Goal: Navigation & Orientation: Understand site structure

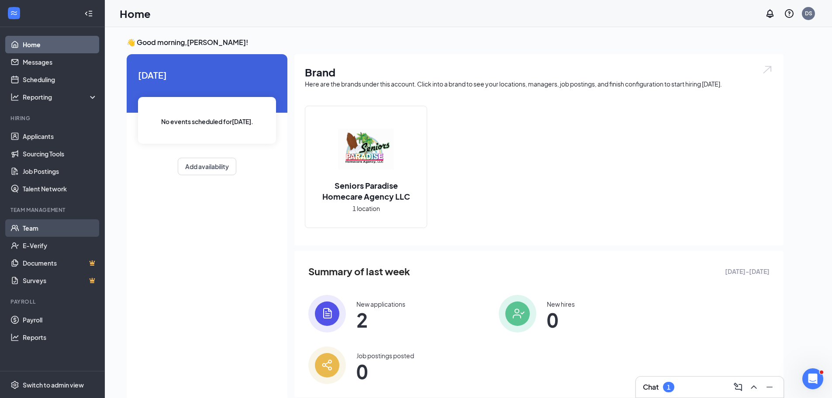
click at [53, 231] on link "Team" at bounding box center [60, 227] width 75 height 17
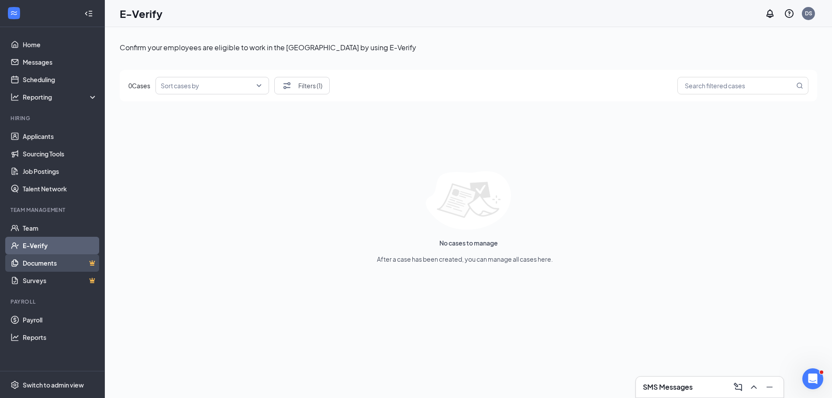
click at [43, 265] on link "Documents" at bounding box center [60, 262] width 75 height 17
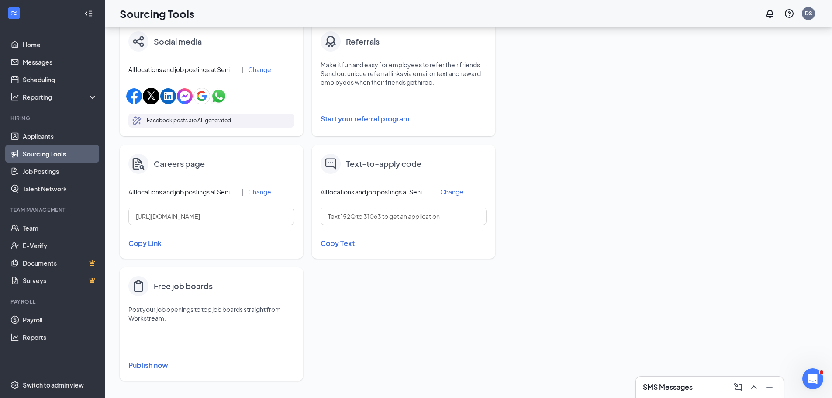
scroll to position [284, 0]
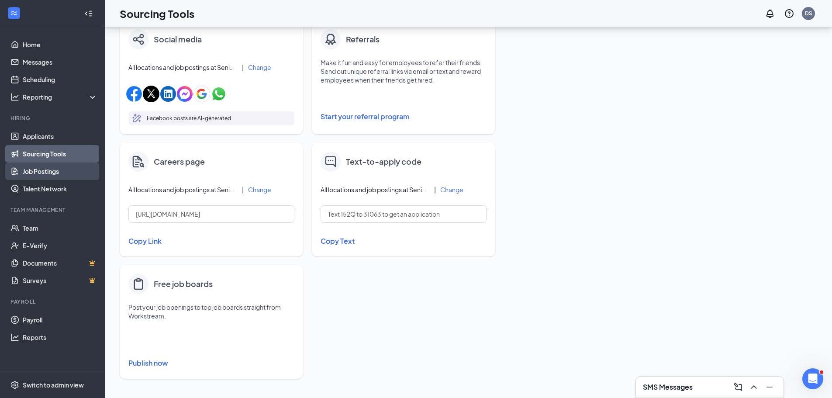
click at [55, 172] on link "Job Postings" at bounding box center [60, 170] width 75 height 17
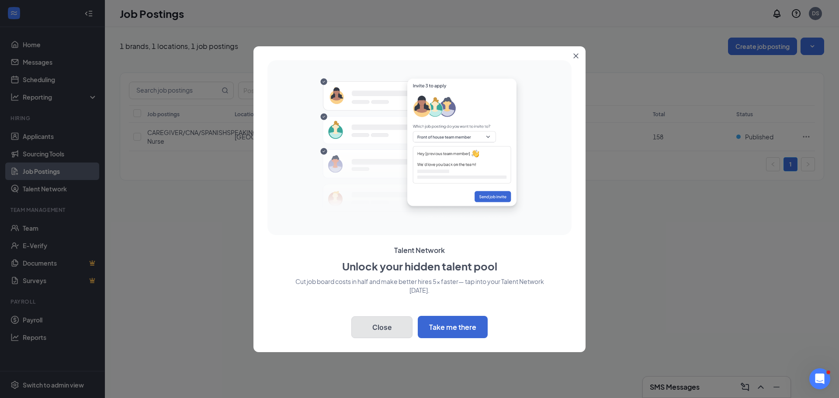
click at [369, 327] on button "Close" at bounding box center [381, 327] width 61 height 22
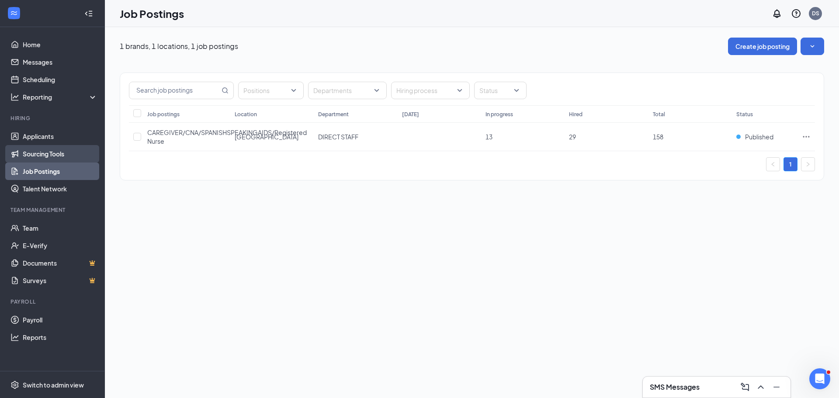
click at [69, 154] on link "Sourcing Tools" at bounding box center [60, 153] width 75 height 17
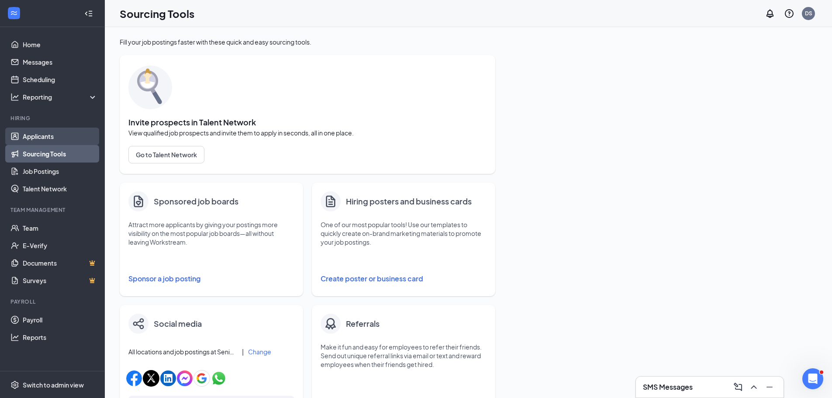
click at [51, 133] on link "Applicants" at bounding box center [60, 136] width 75 height 17
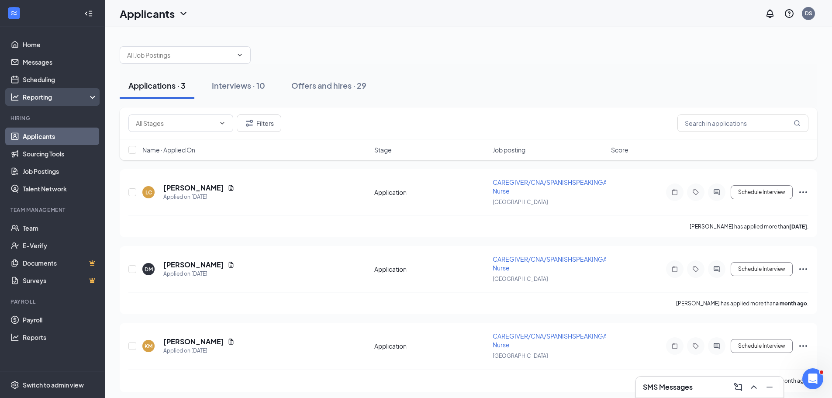
click at [83, 94] on div "Reporting" at bounding box center [60, 97] width 75 height 9
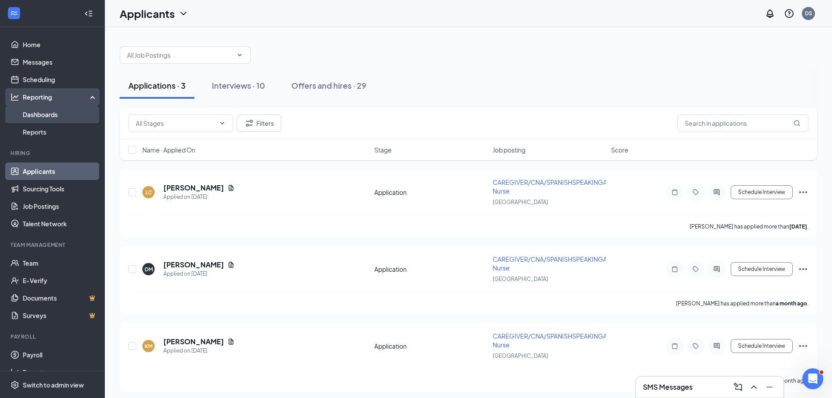
click at [48, 113] on link "Dashboards" at bounding box center [60, 114] width 75 height 17
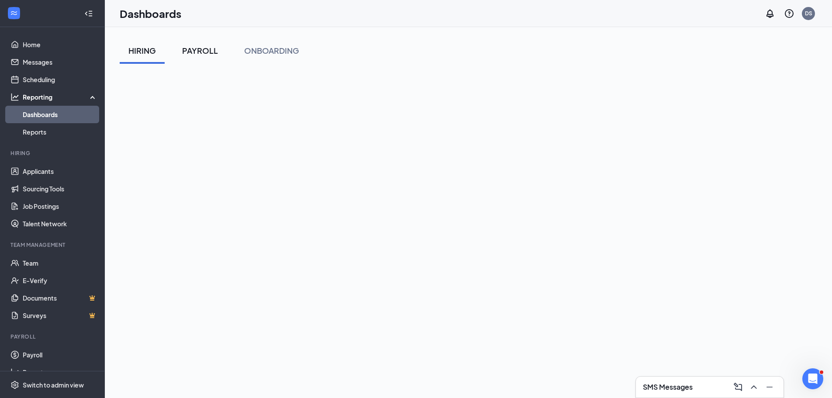
click at [204, 45] on div "PAYROLL" at bounding box center [200, 50] width 36 height 11
click at [274, 53] on div "ONBOARDING" at bounding box center [271, 50] width 55 height 11
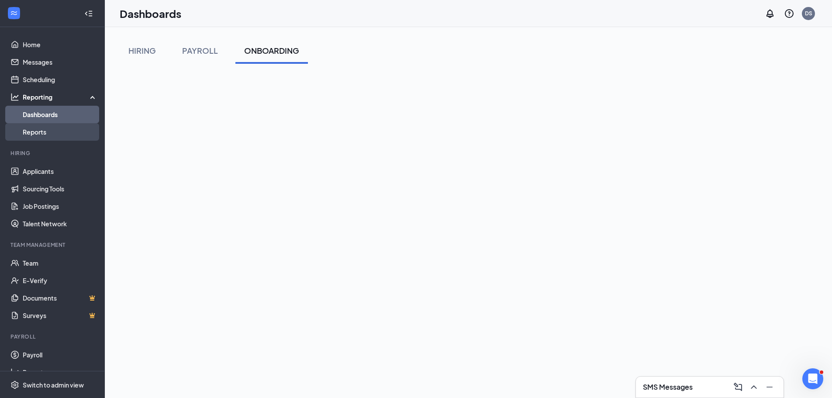
click at [42, 127] on link "Reports" at bounding box center [60, 131] width 75 height 17
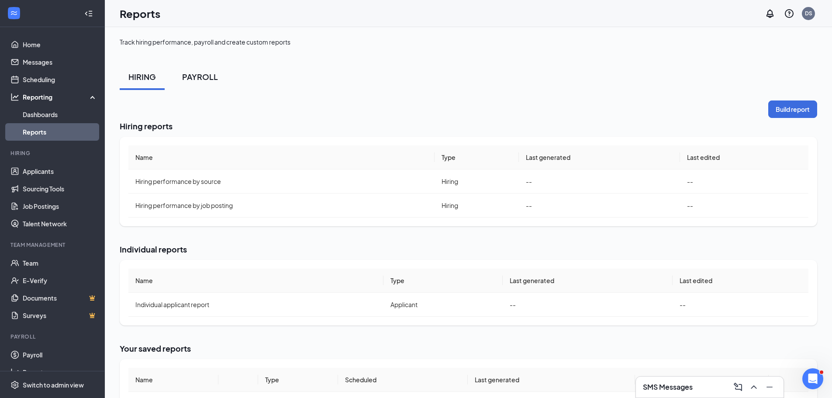
click at [205, 79] on div "PAYROLL" at bounding box center [200, 76] width 36 height 11
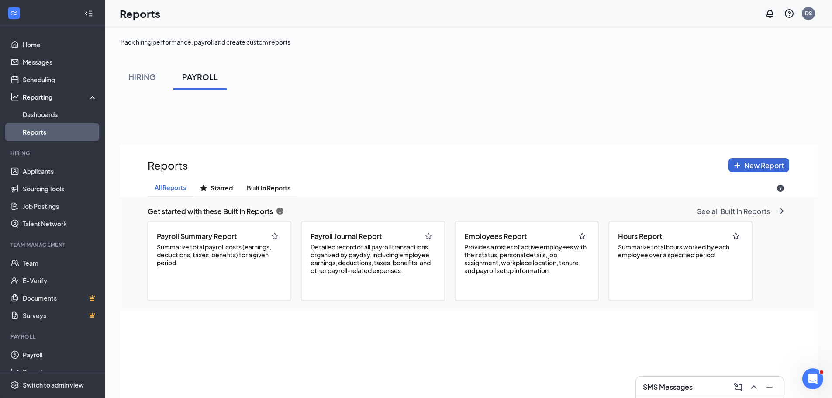
scroll to position [459, 698]
click at [783, 208] on icon "undefined icon" at bounding box center [779, 210] width 10 height 7
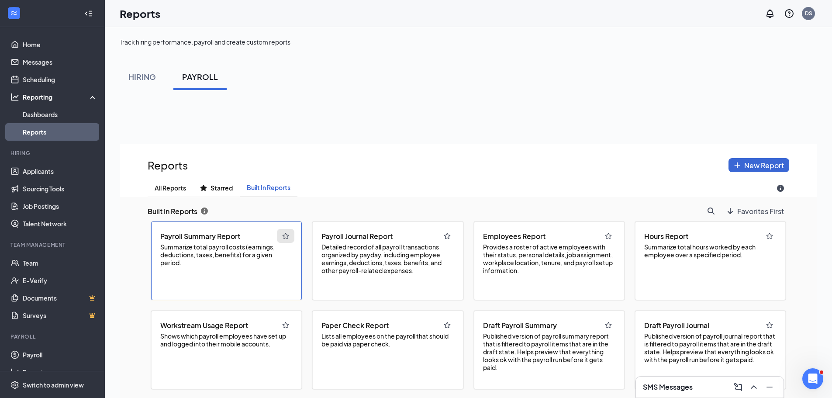
click at [283, 235] on icon "regular-star icon" at bounding box center [286, 236] width 7 height 6
click at [167, 189] on span "All Reports" at bounding box center [170, 187] width 31 height 7
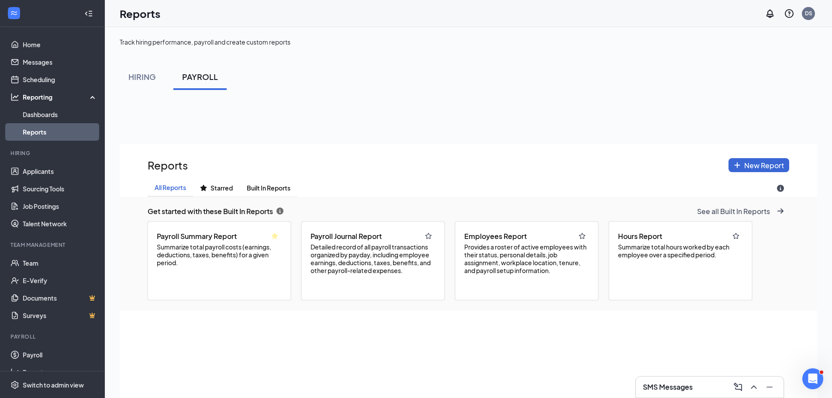
scroll to position [459, 698]
click at [218, 248] on span "Summarize total payroll costs (earnings, deductions, taxes, benefits) for a giv…" at bounding box center [219, 255] width 125 height 24
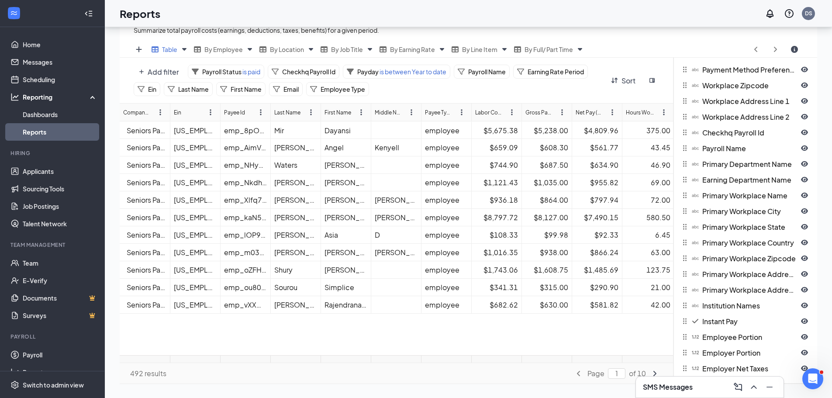
scroll to position [172, 0]
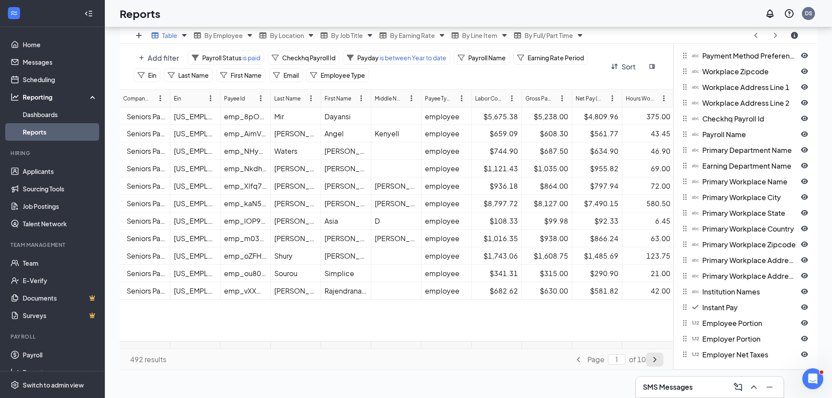
click at [653, 359] on icon "angle-right icon" at bounding box center [654, 359] width 7 height 7
type input "2"
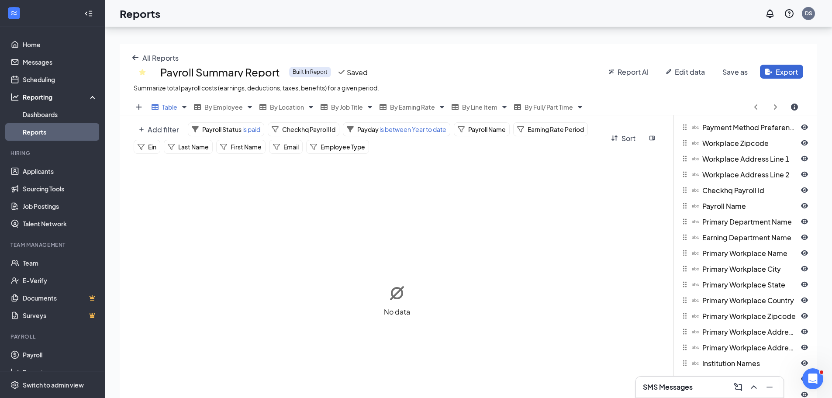
scroll to position [0, 0]
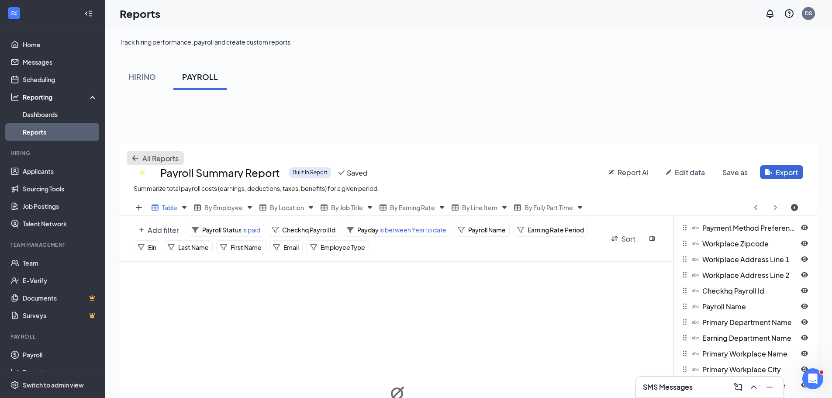
click at [136, 156] on icon "arrow-left icon" at bounding box center [135, 158] width 7 height 7
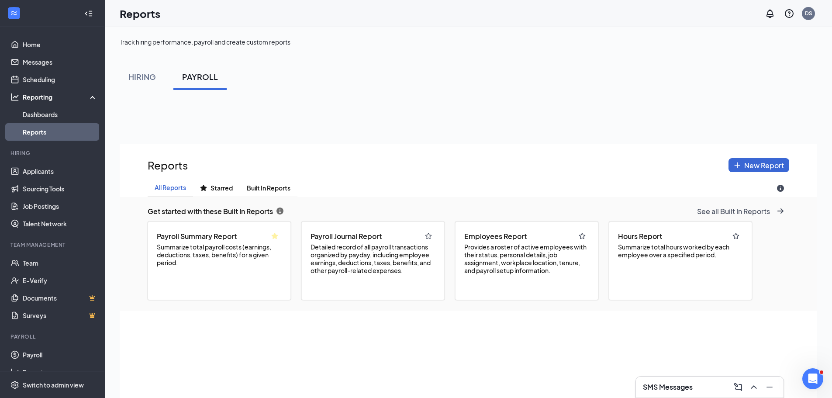
scroll to position [459, 698]
click at [221, 253] on span "Summarize total payroll costs (earnings, deductions, taxes, benefits) for a giv…" at bounding box center [219, 255] width 125 height 24
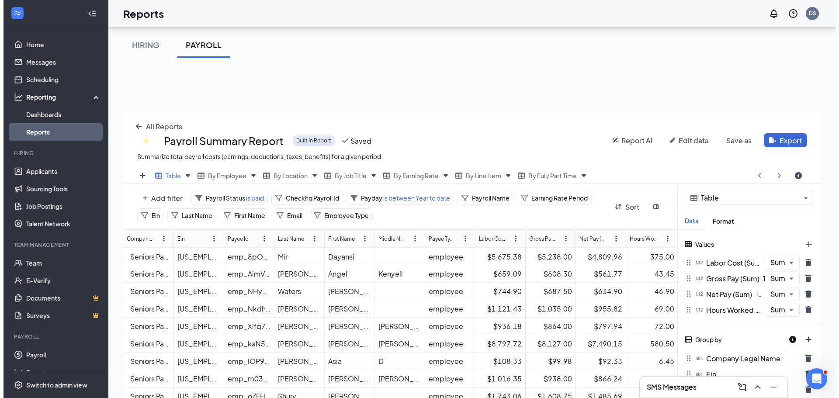
scroll to position [0, 0]
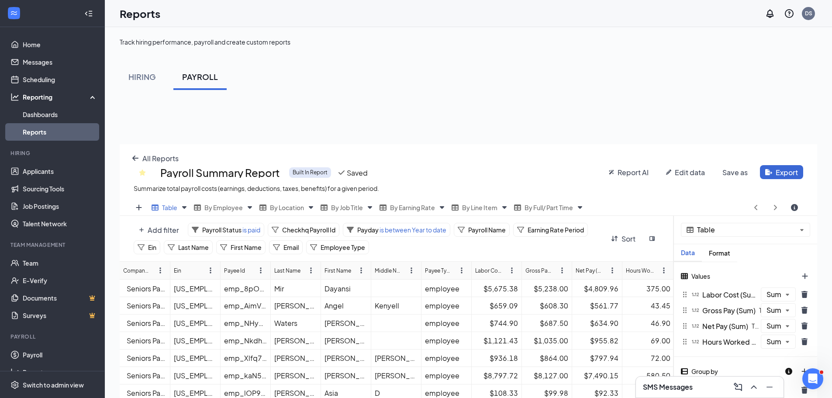
click at [741, 173] on span "Save as" at bounding box center [734, 172] width 25 height 9
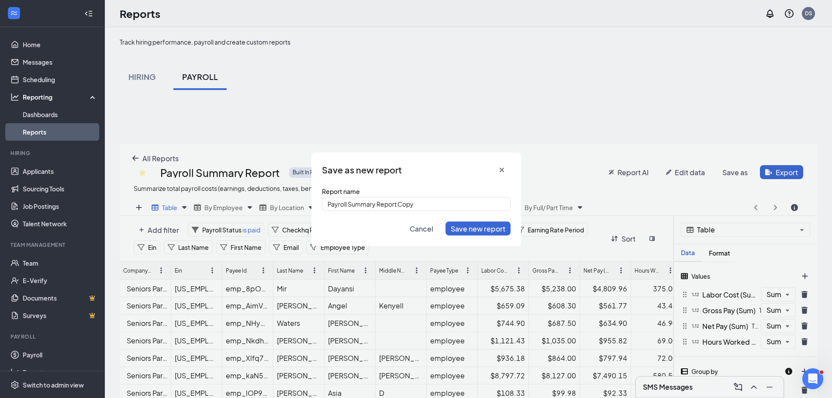
scroll to position [326, 704]
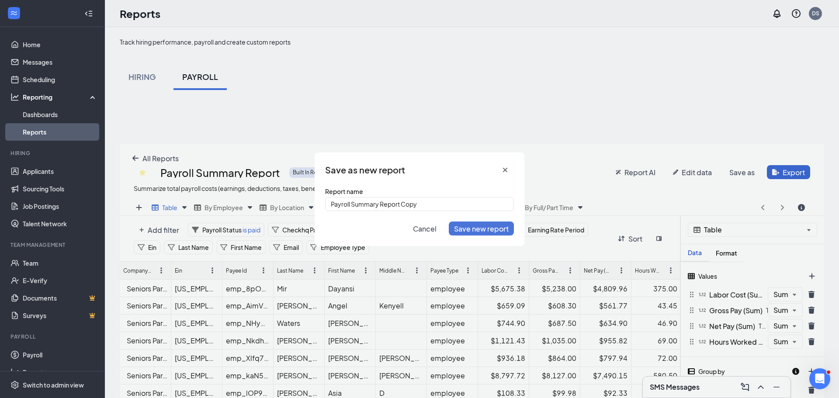
click at [499, 228] on span "Save new report" at bounding box center [481, 228] width 55 height 9
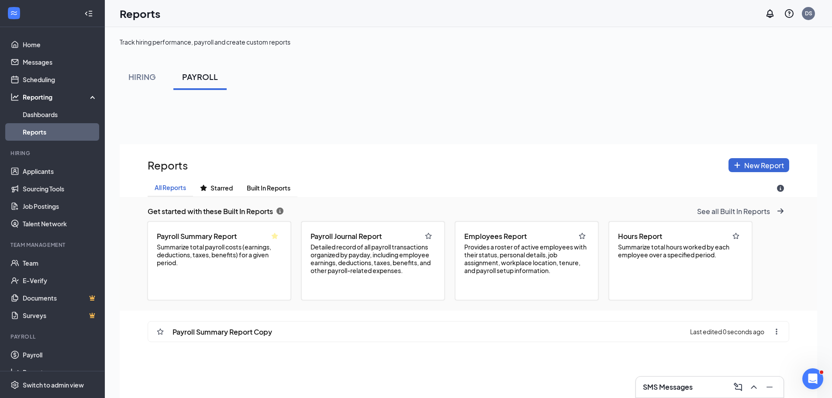
scroll to position [459, 698]
click at [235, 261] on span "Summarize total payroll costs (earnings, deductions, taxes, benefits) for a giv…" at bounding box center [219, 255] width 125 height 24
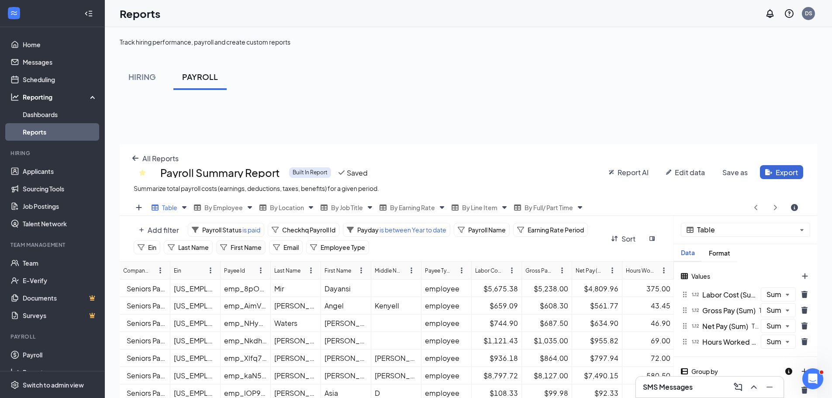
scroll to position [326, 698]
click at [779, 174] on button "Export" at bounding box center [781, 172] width 43 height 14
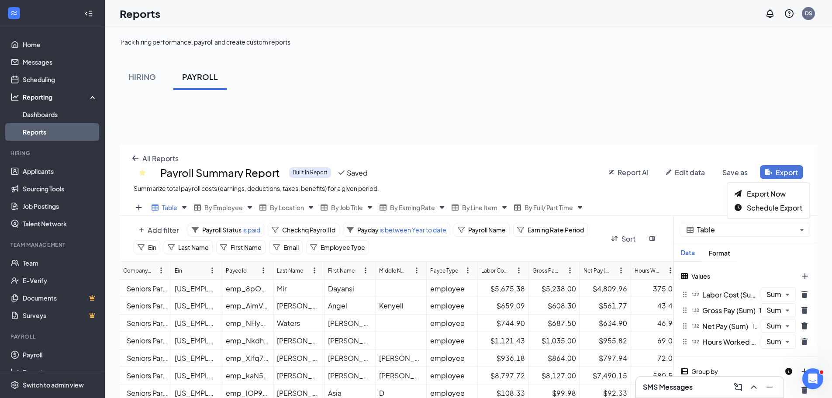
scroll to position [326, 704]
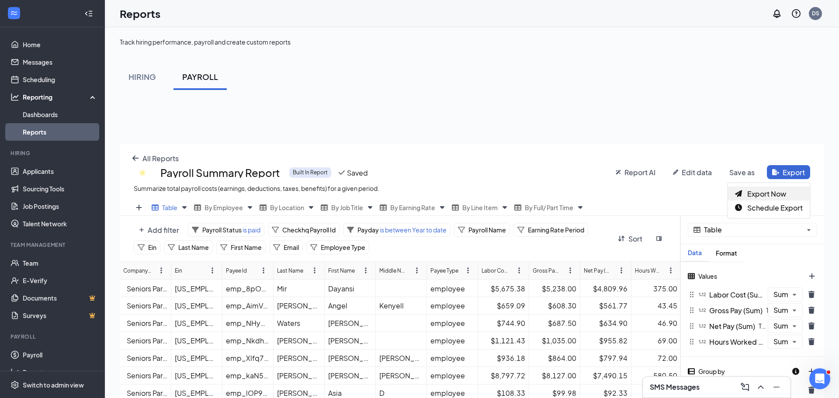
click at [768, 194] on span "Export Now" at bounding box center [766, 193] width 39 height 9
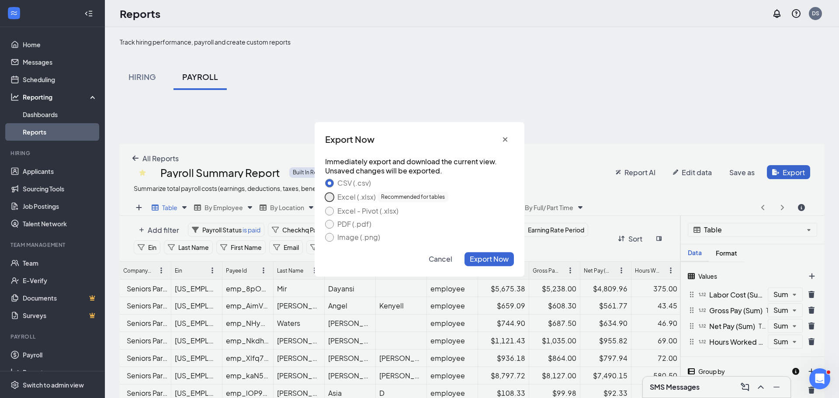
click at [328, 199] on button "Excel (.xlsx) Recommended for tables" at bounding box center [329, 197] width 9 height 9
click at [497, 256] on span "Export Now" at bounding box center [489, 258] width 39 height 9
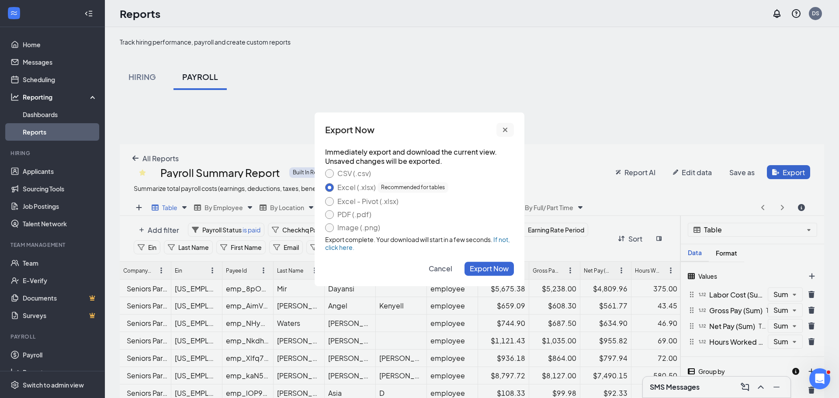
click at [505, 124] on button "cross icon" at bounding box center [504, 130] width 17 height 14
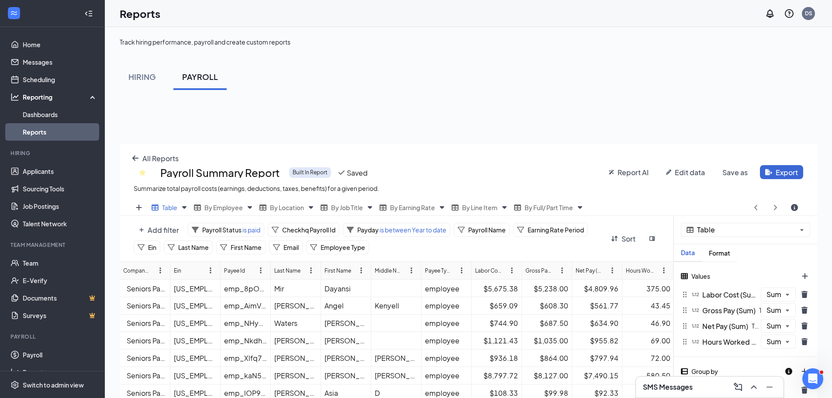
scroll to position [43355, 42984]
click at [135, 156] on icon "arrow-left icon" at bounding box center [135, 158] width 6 height 5
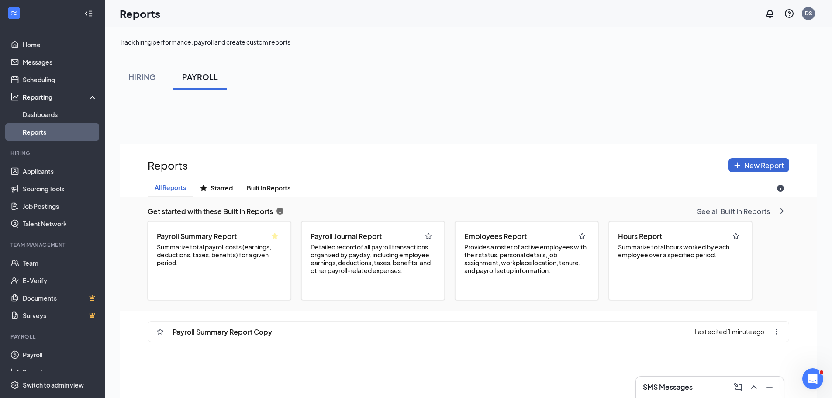
scroll to position [459, 698]
click at [397, 246] on span "Detailed record of all payroll transactions organized by payday, including empl…" at bounding box center [373, 258] width 125 height 31
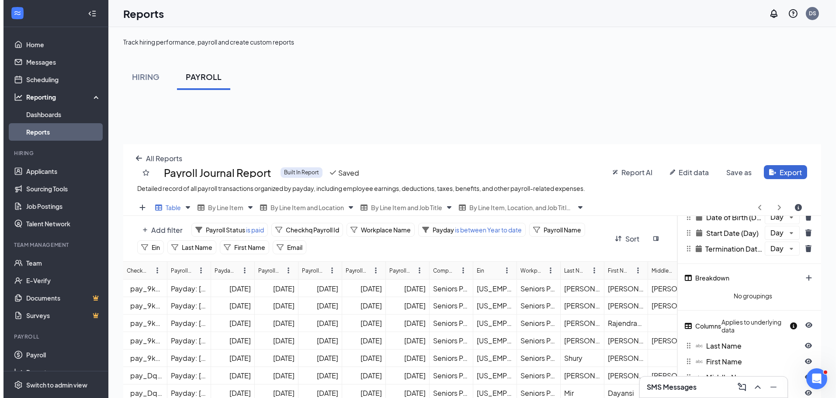
scroll to position [0, 0]
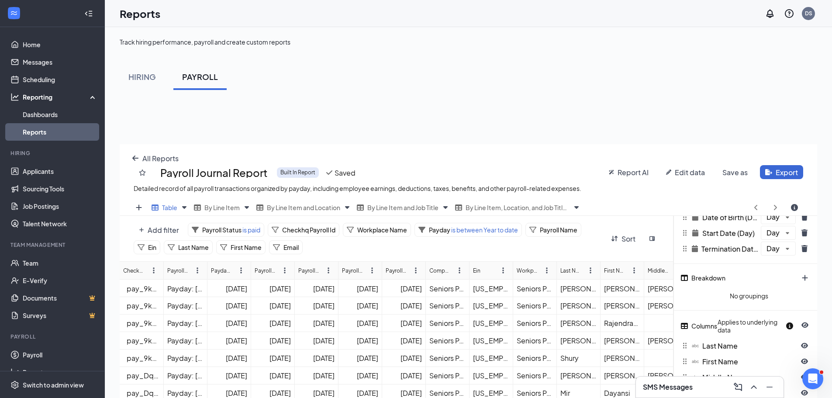
click at [739, 173] on span "Save as" at bounding box center [734, 172] width 25 height 9
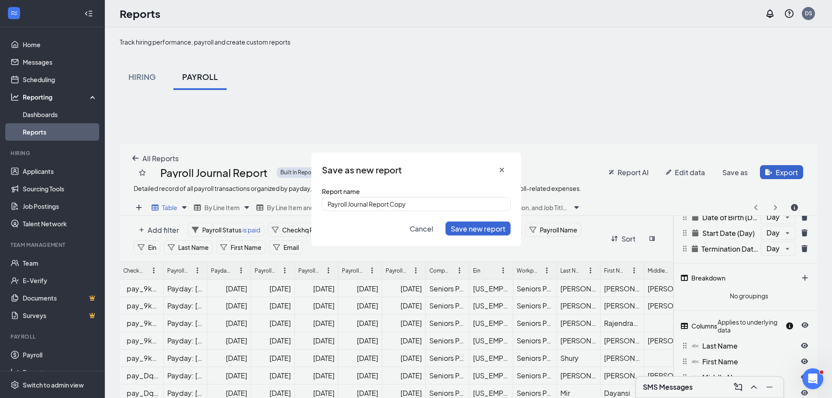
scroll to position [326, 704]
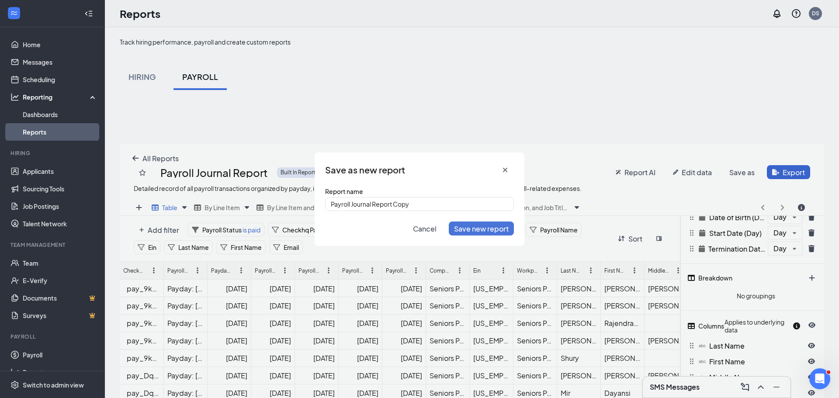
click at [487, 226] on span "Save new report" at bounding box center [481, 228] width 55 height 9
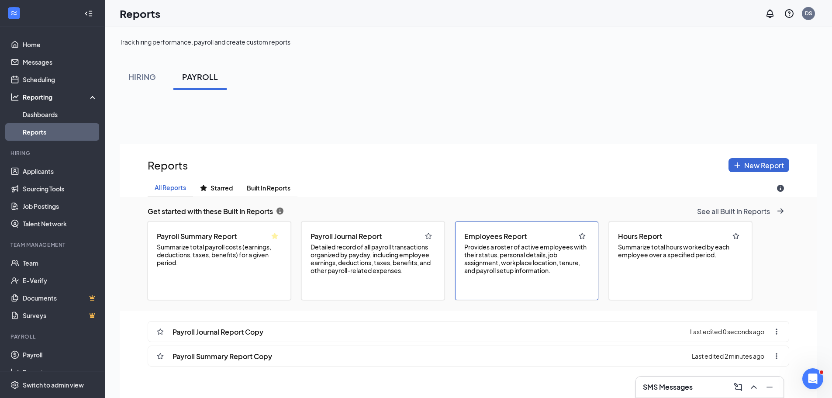
scroll to position [459, 698]
click at [363, 264] on span "Detailed record of all payroll transactions organized by payday, including empl…" at bounding box center [373, 258] width 125 height 31
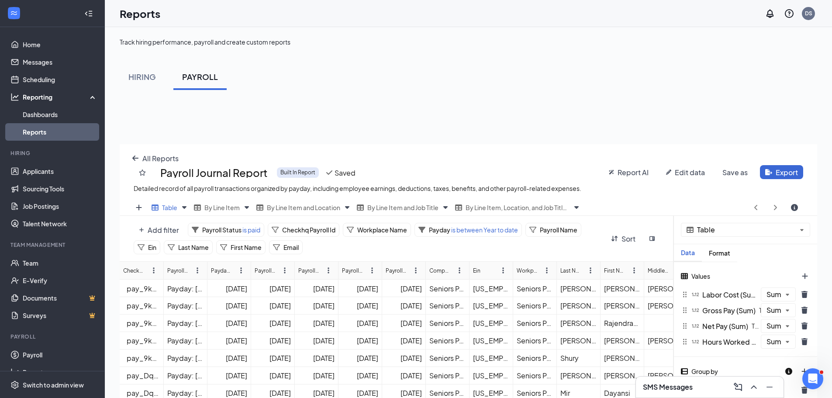
scroll to position [326, 698]
click at [789, 173] on span "Export" at bounding box center [787, 172] width 22 height 9
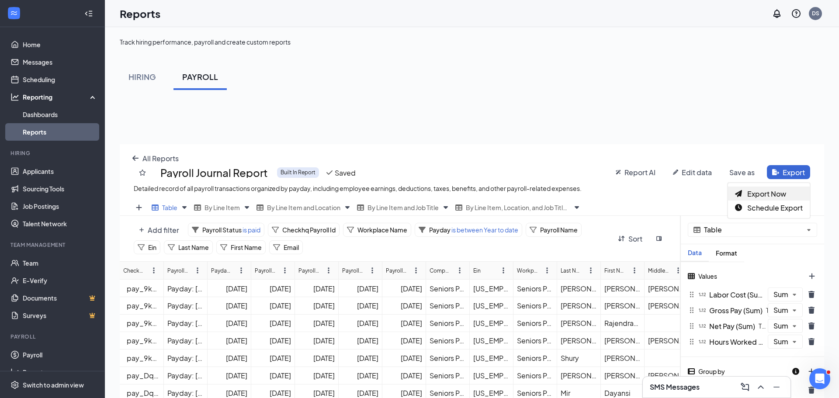
click at [757, 194] on span "Export Now" at bounding box center [766, 193] width 39 height 9
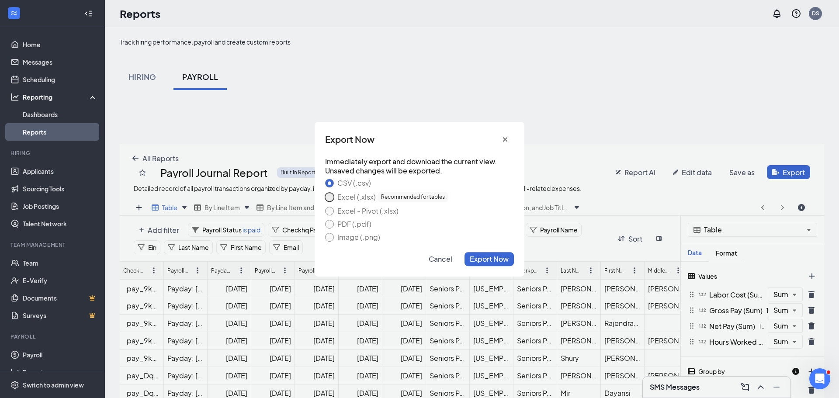
click at [330, 196] on button "Excel (.xlsx) Recommended for tables" at bounding box center [329, 197] width 9 height 9
click at [494, 259] on span "Export Now" at bounding box center [489, 258] width 39 height 9
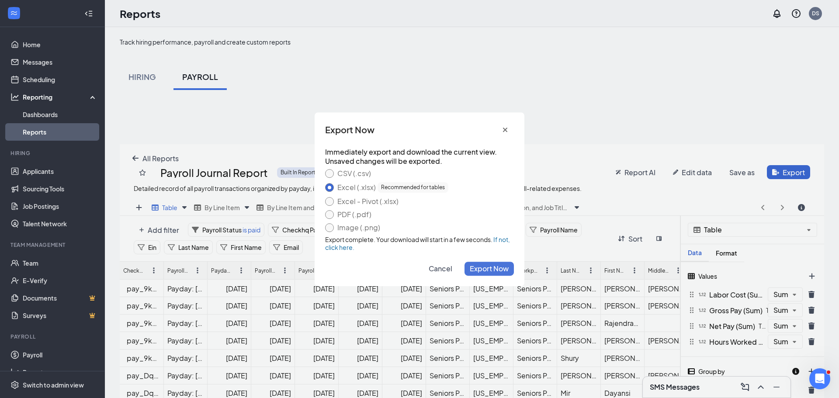
click at [434, 268] on span "Cancel" at bounding box center [441, 268] width 24 height 9
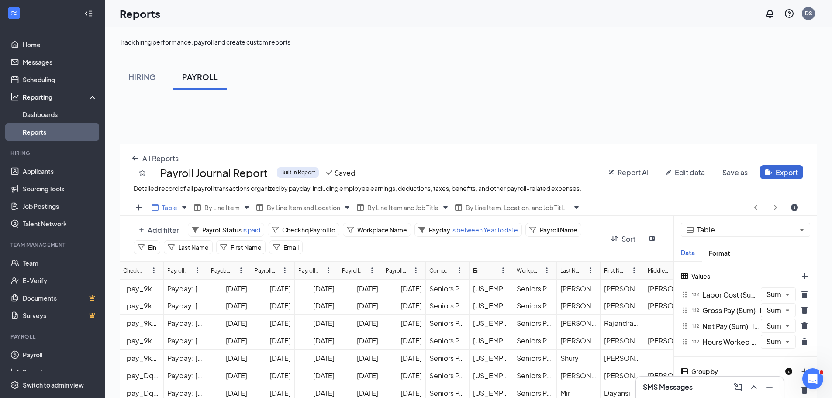
scroll to position [43355, 42984]
click at [137, 158] on icon "arrow-left icon" at bounding box center [135, 158] width 6 height 5
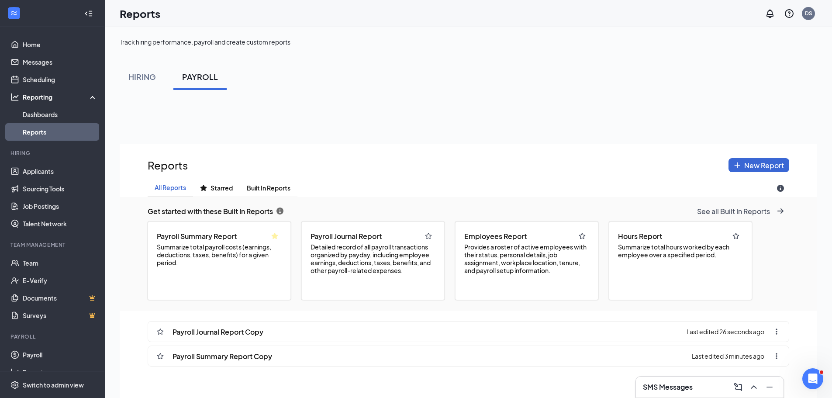
scroll to position [459, 698]
click at [532, 269] on span "Provides a roster of active employees with their status, personal details, job …" at bounding box center [526, 258] width 125 height 31
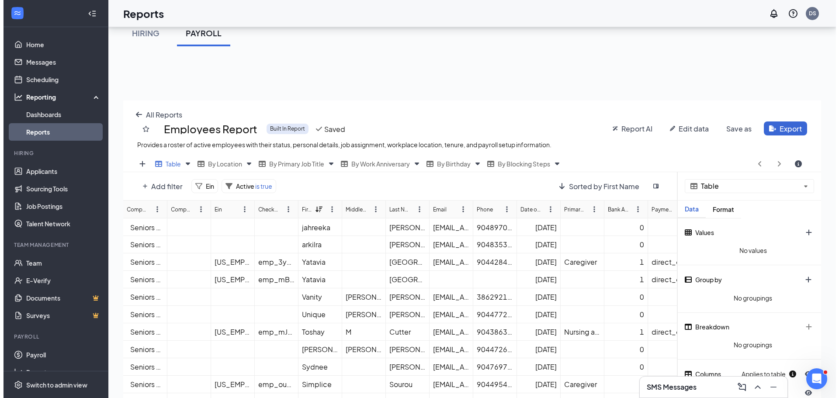
scroll to position [41, 0]
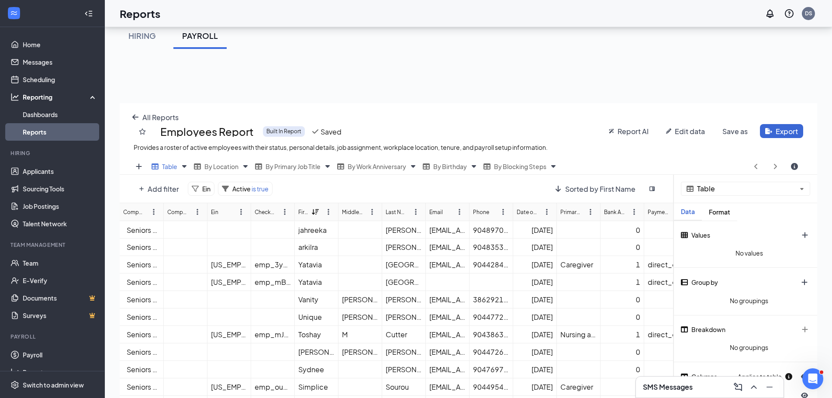
click at [733, 129] on span "Save as" at bounding box center [734, 131] width 25 height 9
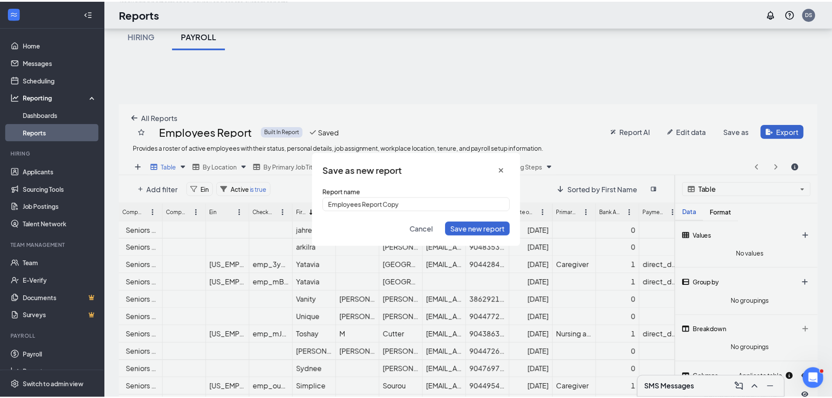
scroll to position [326, 704]
click at [476, 229] on span "Save new report" at bounding box center [481, 228] width 55 height 9
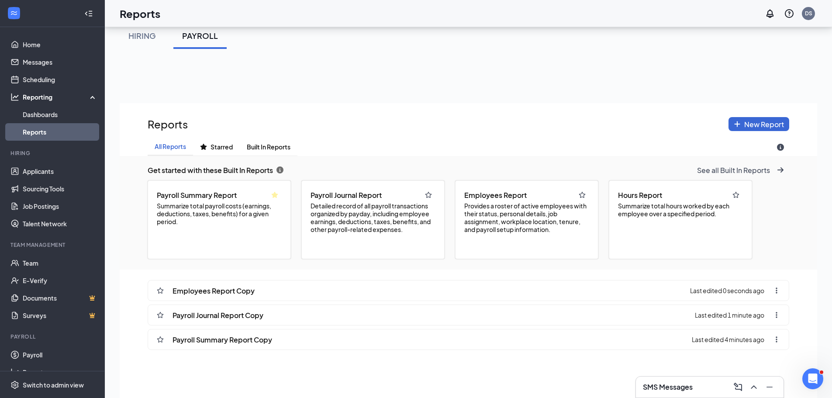
scroll to position [459, 698]
click at [517, 220] on span "Provides a roster of active employees with their status, personal details, job …" at bounding box center [526, 217] width 125 height 31
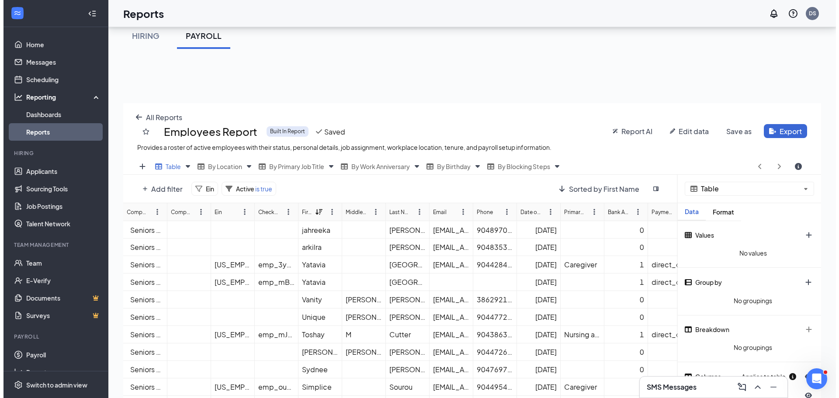
scroll to position [326, 698]
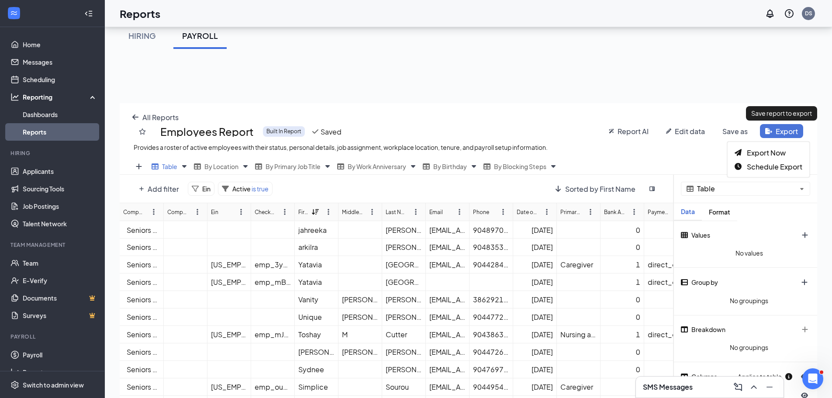
click at [782, 132] on span "Export" at bounding box center [787, 131] width 22 height 9
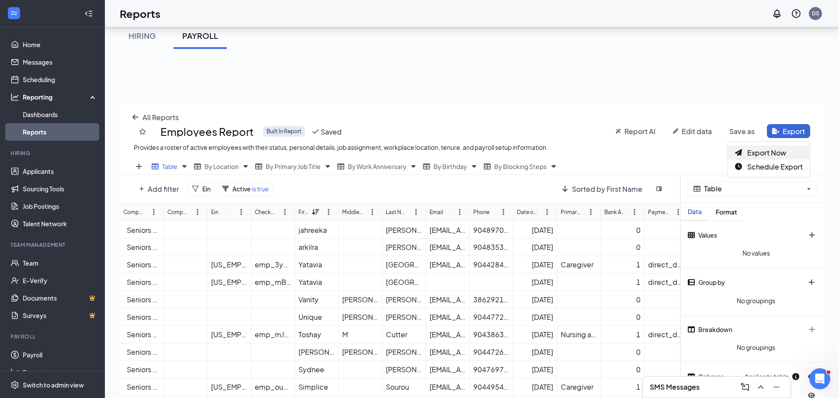
click at [756, 150] on span "Export Now" at bounding box center [766, 152] width 39 height 9
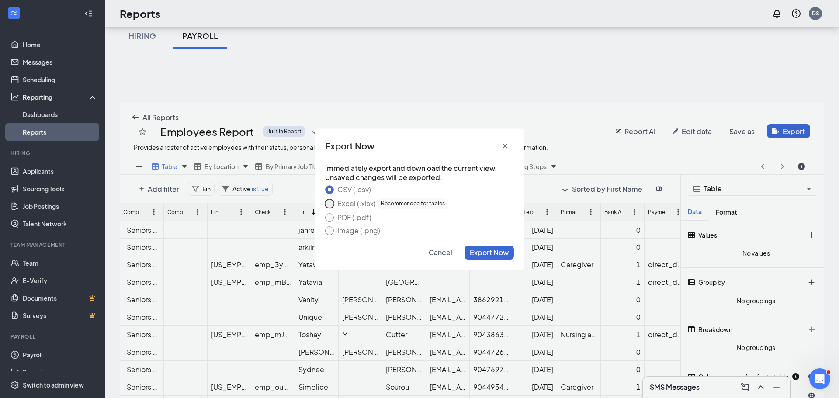
click at [328, 205] on button "Excel (.xlsx) Recommended for tables" at bounding box center [329, 203] width 9 height 9
click at [498, 249] on span "Export Now" at bounding box center [489, 252] width 39 height 9
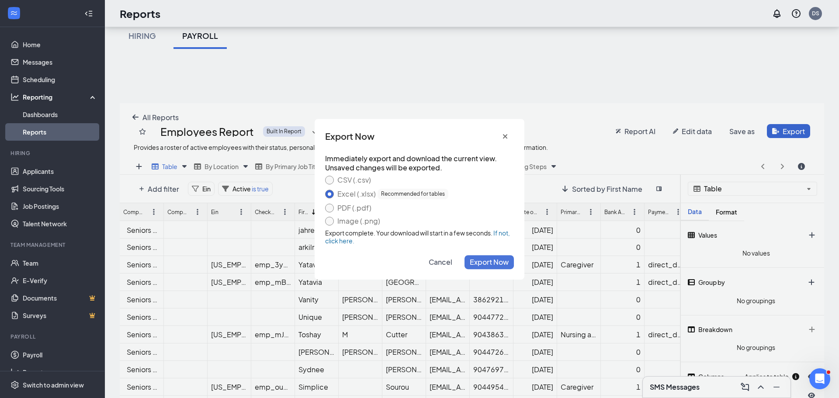
click at [439, 262] on span "Cancel" at bounding box center [441, 261] width 24 height 9
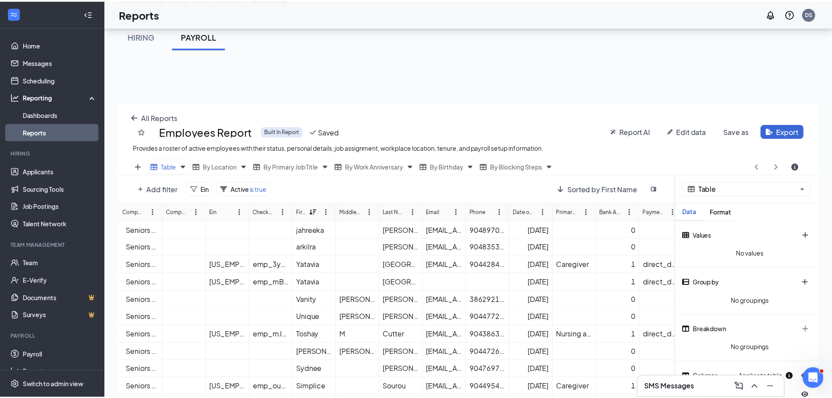
scroll to position [43355, 42984]
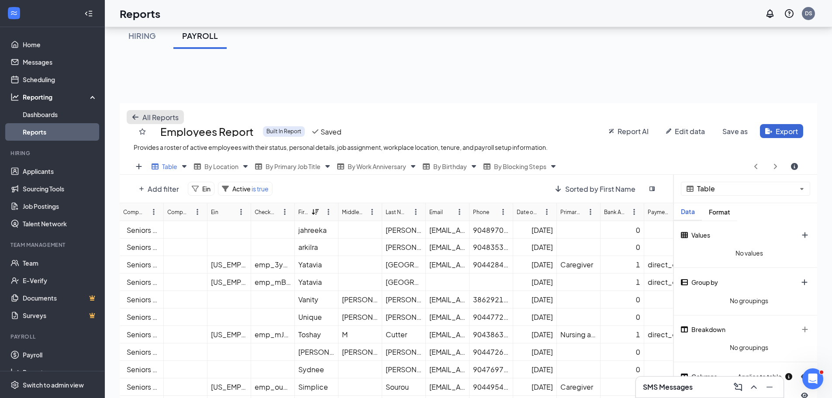
click at [134, 114] on icon "arrow-left icon" at bounding box center [135, 117] width 7 height 7
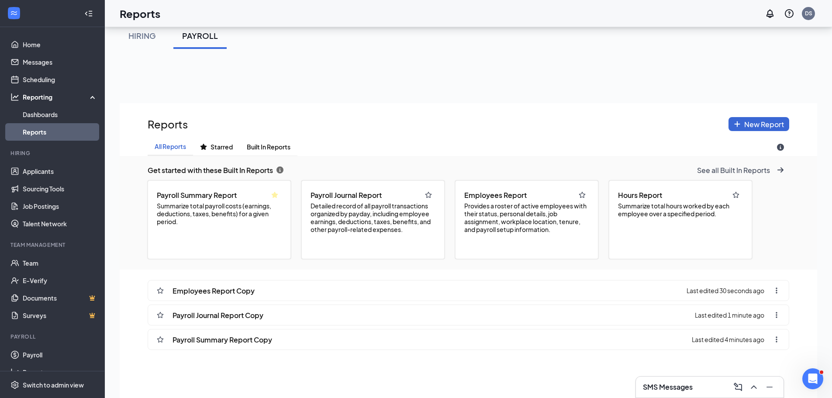
scroll to position [459, 698]
click at [673, 207] on span "Summarize total hours worked by each employee over a specified period." at bounding box center [680, 210] width 125 height 16
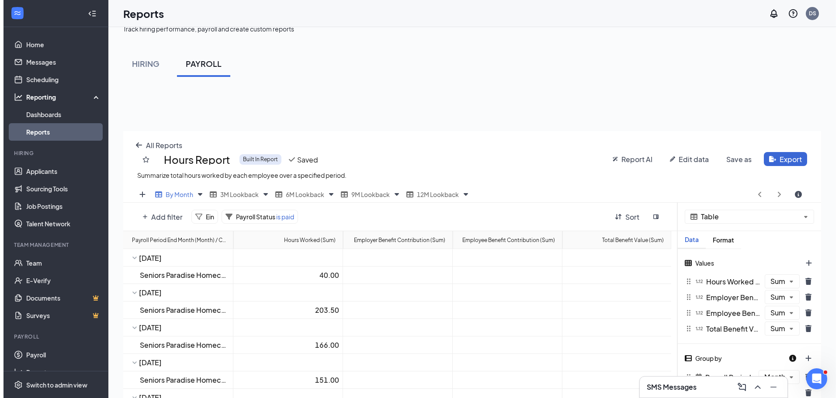
scroll to position [0, 0]
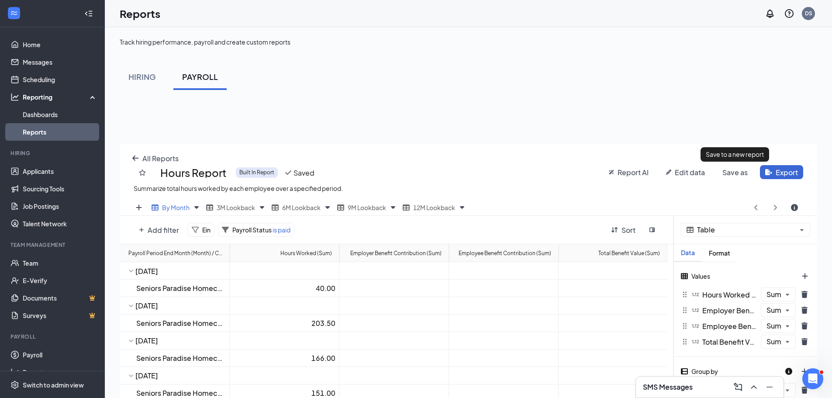
click at [735, 173] on span "Save as" at bounding box center [734, 172] width 25 height 9
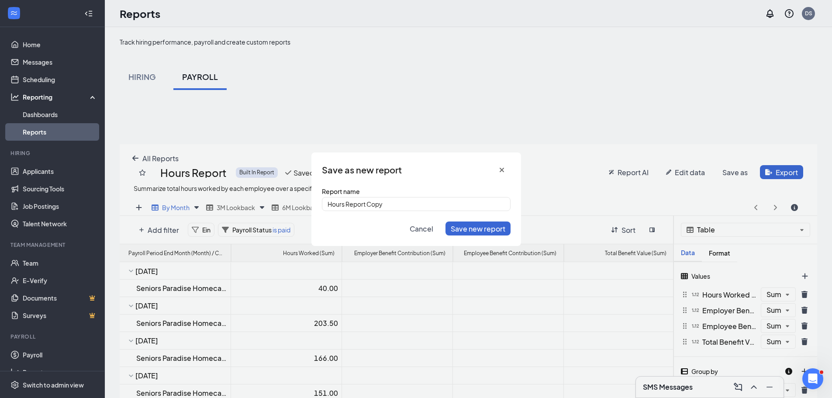
scroll to position [326, 704]
click at [477, 225] on span "Save new report" at bounding box center [481, 228] width 55 height 9
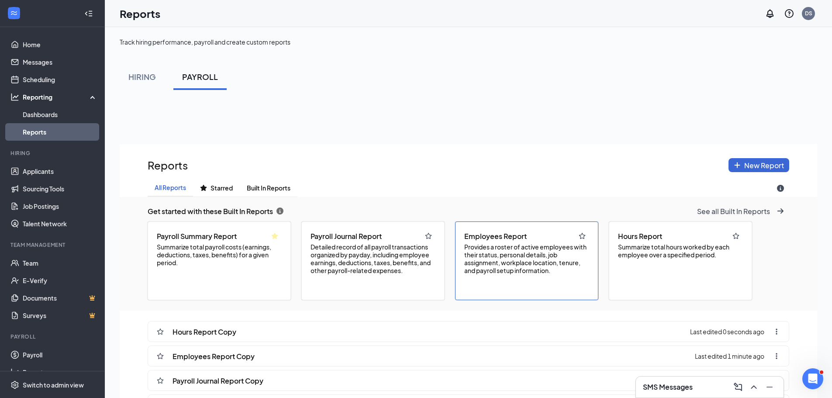
scroll to position [459, 698]
click at [647, 255] on span "Summarize total hours worked by each employee over a specified period." at bounding box center [680, 251] width 125 height 16
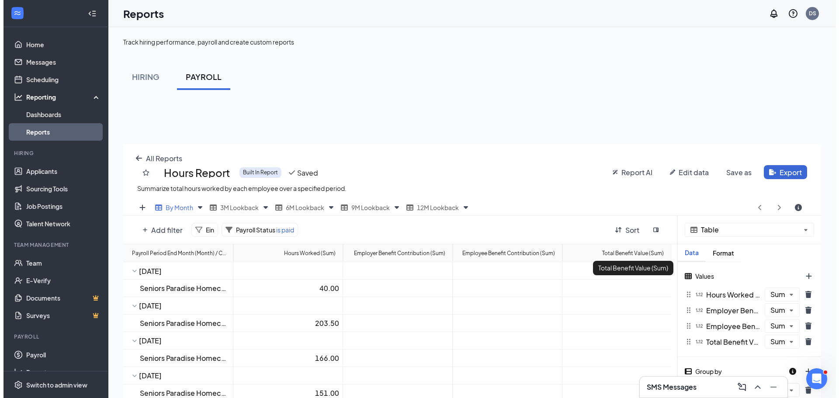
scroll to position [326, 698]
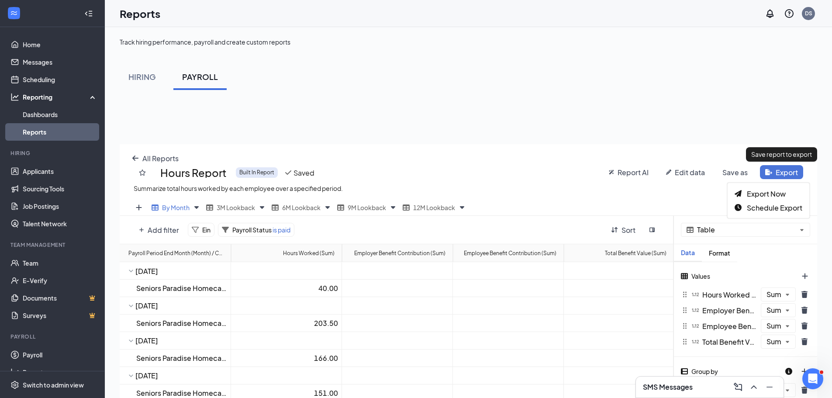
click at [786, 169] on span "Export" at bounding box center [787, 172] width 22 height 9
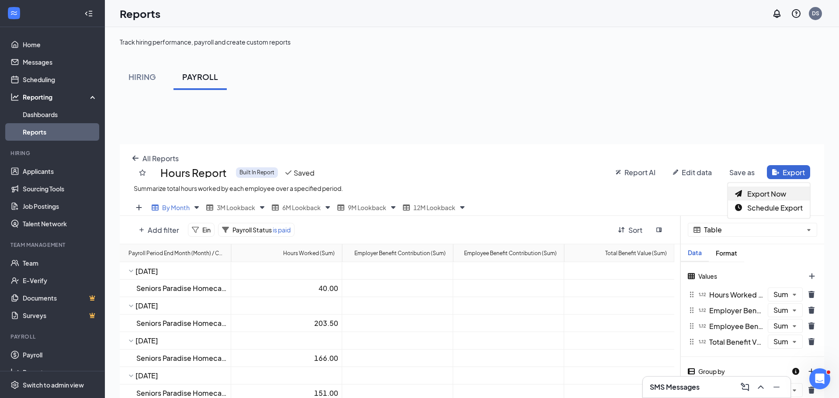
click at [764, 193] on span "Export Now" at bounding box center [766, 193] width 39 height 9
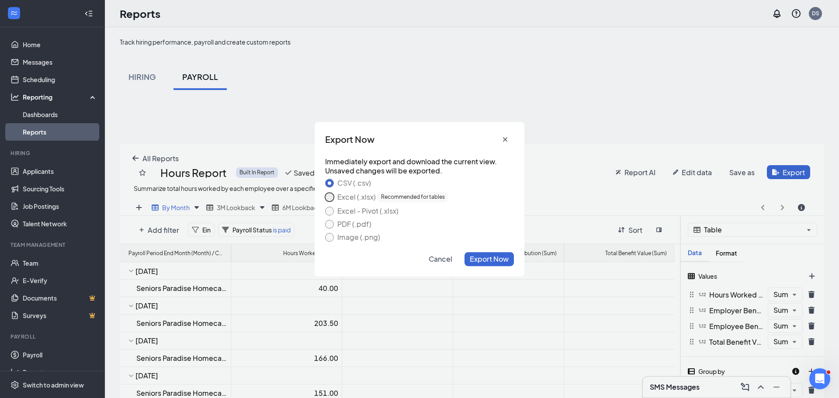
click at [328, 198] on button "Excel (.xlsx) Recommended for tables" at bounding box center [329, 197] width 9 height 9
click at [488, 257] on span "Export Now" at bounding box center [489, 258] width 39 height 9
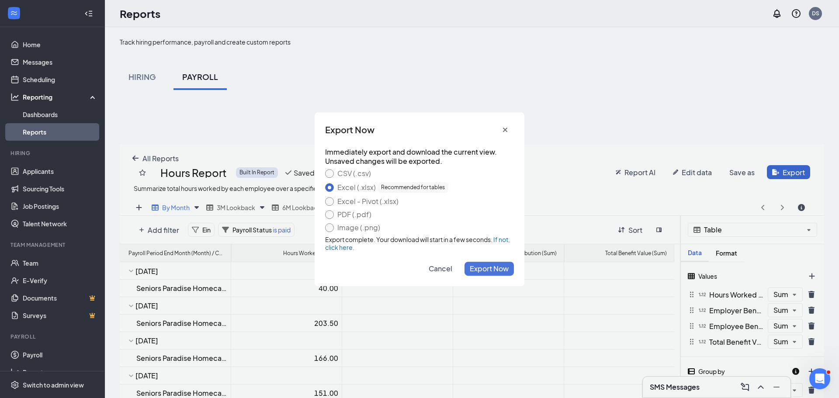
click at [439, 266] on span "Cancel" at bounding box center [441, 268] width 24 height 9
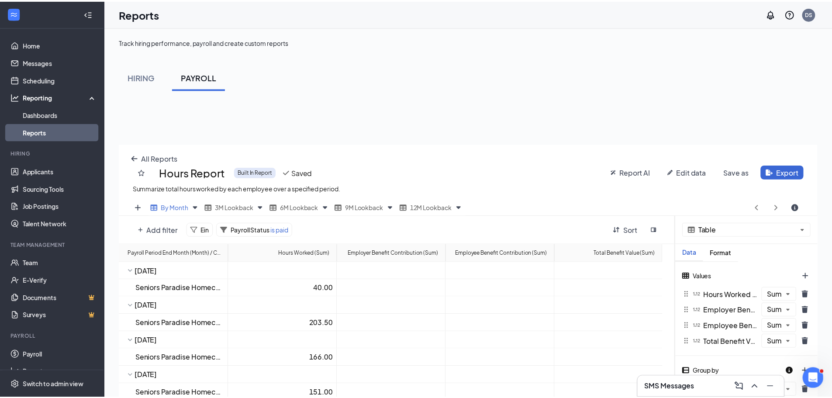
scroll to position [43355, 42984]
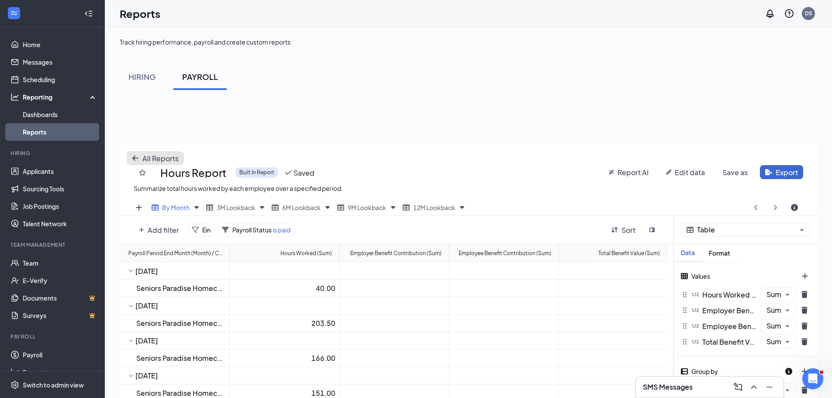
click at [135, 156] on icon "arrow-left icon" at bounding box center [135, 158] width 7 height 7
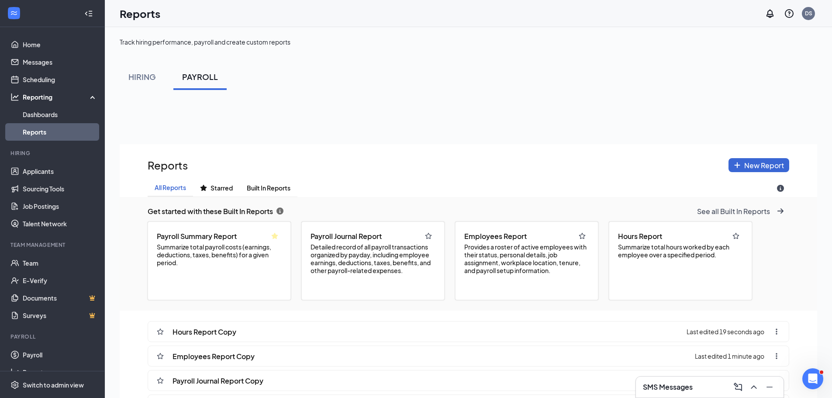
scroll to position [0, 0]
click at [266, 188] on span "Built In Reports" at bounding box center [269, 187] width 44 height 7
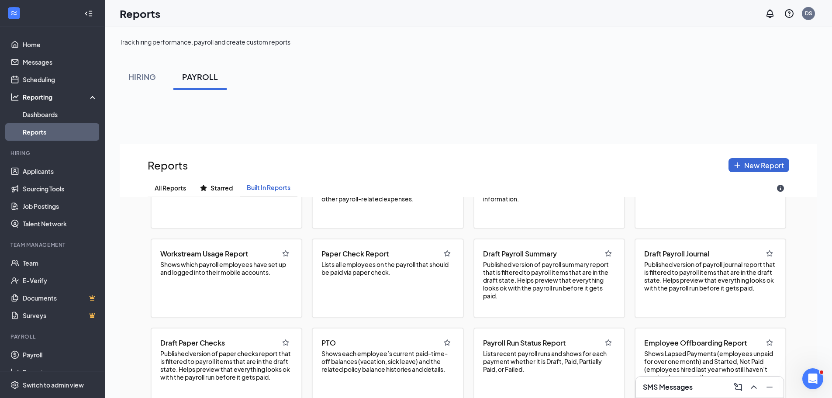
scroll to position [87, 0]
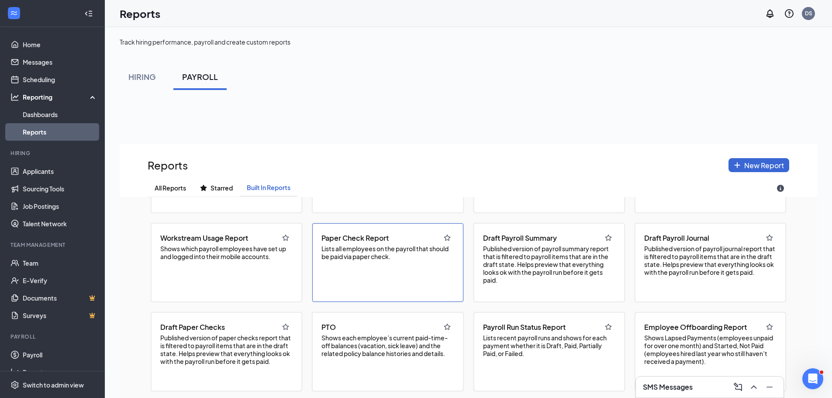
click at [359, 251] on span "Lists all employees on the payroll that should be paid via paper check." at bounding box center [387, 253] width 132 height 16
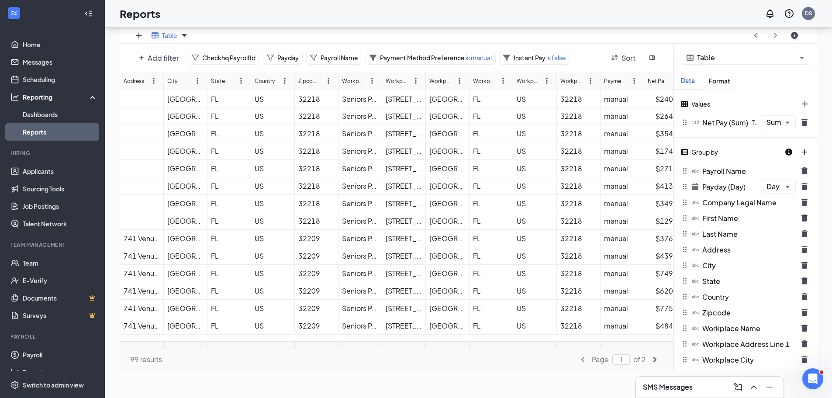
scroll to position [0, 232]
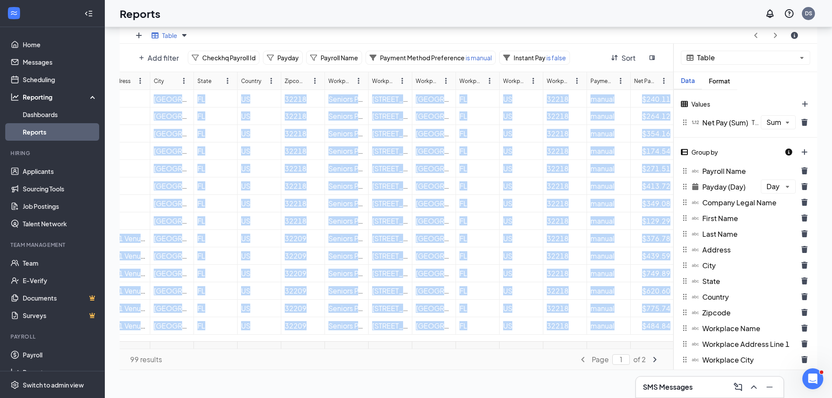
drag, startPoint x: 572, startPoint y: 342, endPoint x: 422, endPoint y: 335, distance: 150.0
click at [422, 335] on div "First Name Last Name Address City State Country Zipcode Workplace Name Workplac…" at bounding box center [397, 210] width 554 height 277
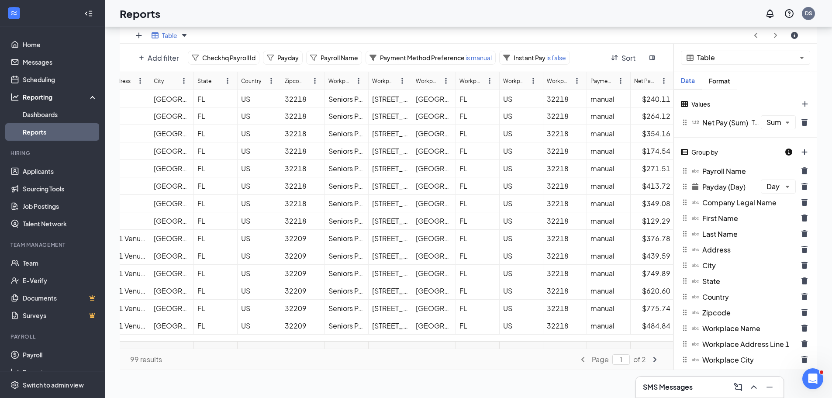
click at [495, 361] on div "Page 1 of 2" at bounding box center [530, 360] width 267 height 14
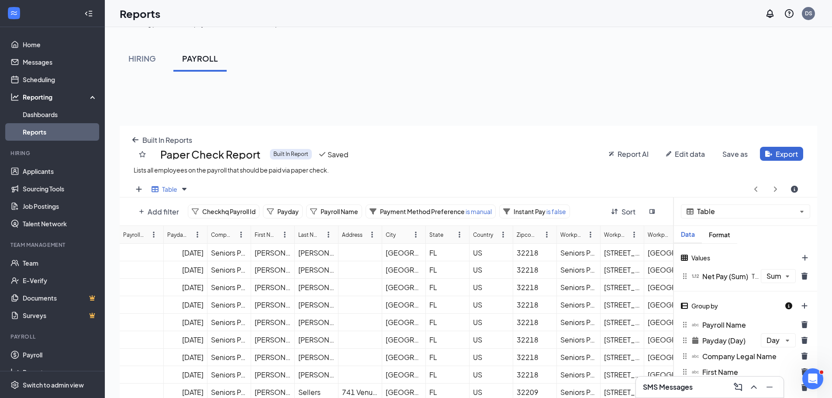
scroll to position [0, 0]
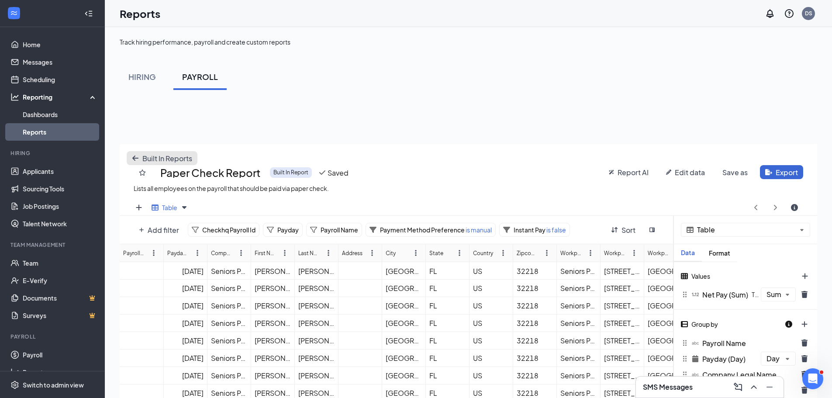
click at [136, 158] on icon "arrow-left icon" at bounding box center [135, 158] width 6 height 5
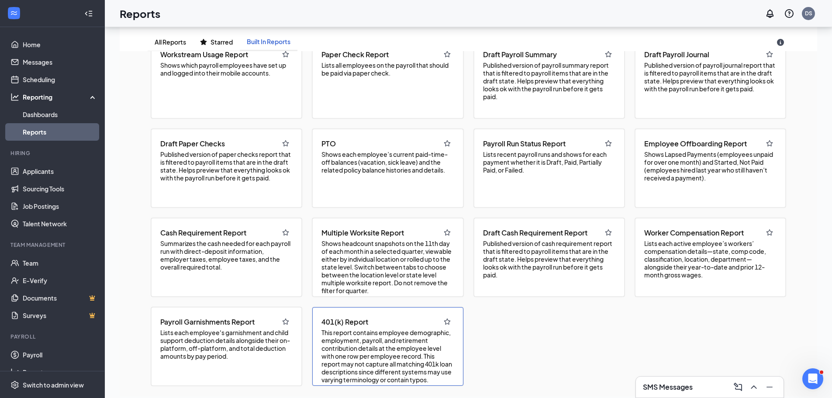
scroll to position [172, 0]
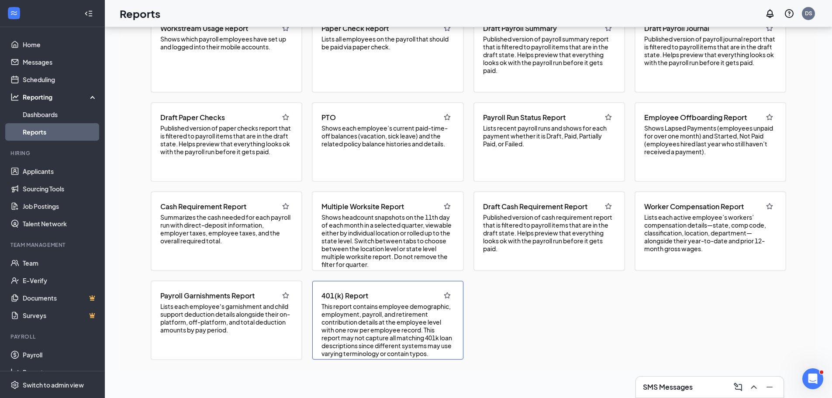
click at [385, 307] on span "This report contains employee demographic, employment, payroll, and retirement …" at bounding box center [387, 329] width 132 height 55
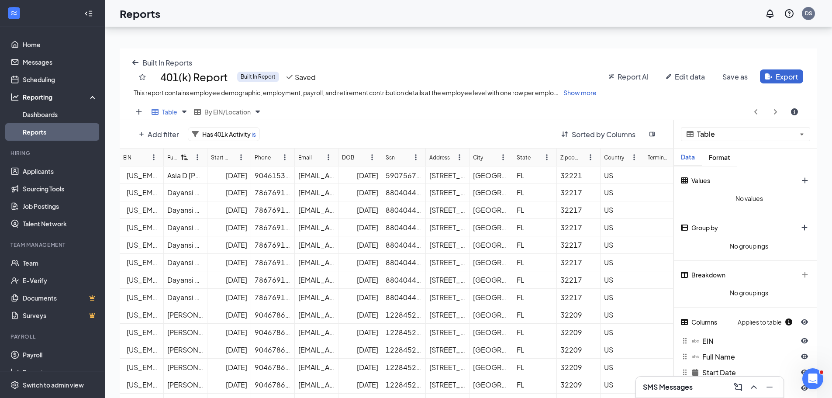
scroll to position [0, 0]
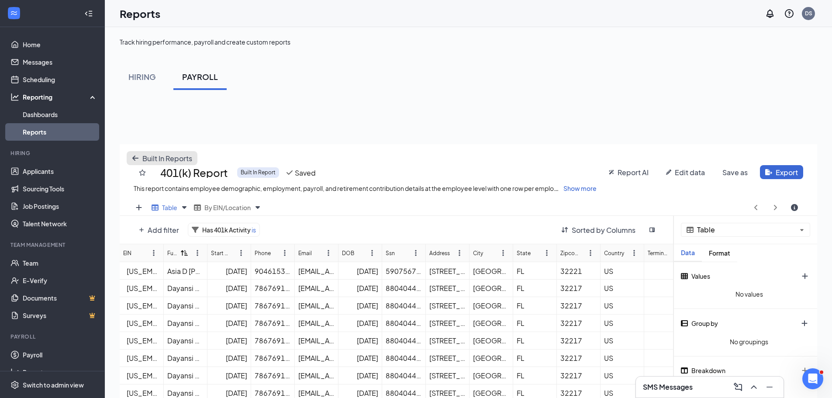
click at [133, 154] on button "Built In Reports" at bounding box center [162, 158] width 71 height 14
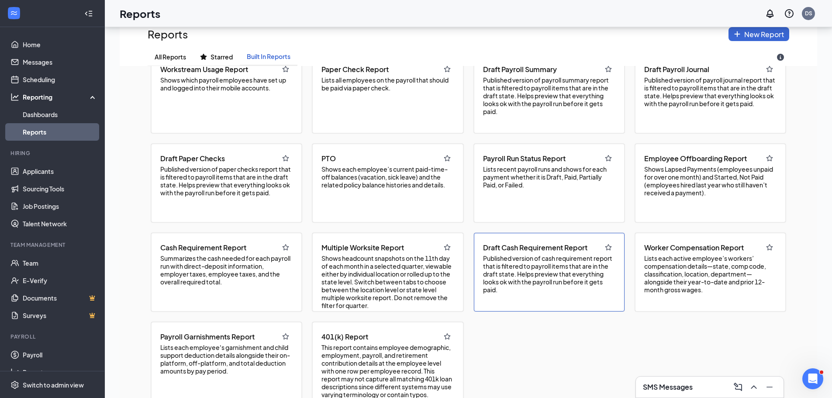
scroll to position [172, 0]
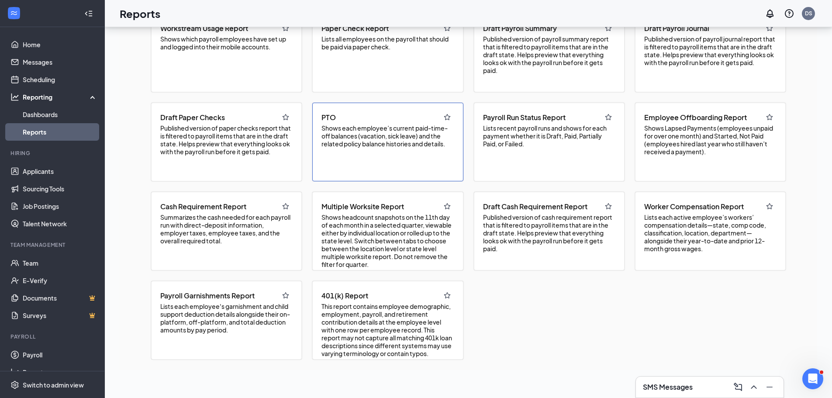
click at [390, 157] on div "PTO Shows each employee’s current paid-time-off balances (vacation, sick leave)…" at bounding box center [387, 142] width 151 height 79
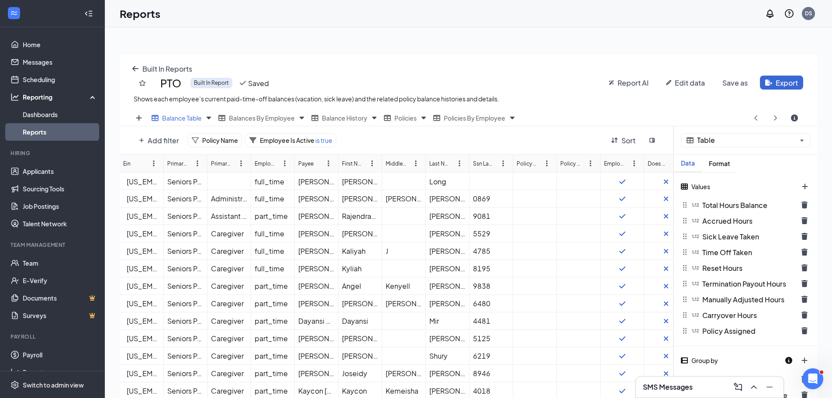
scroll to position [0, 0]
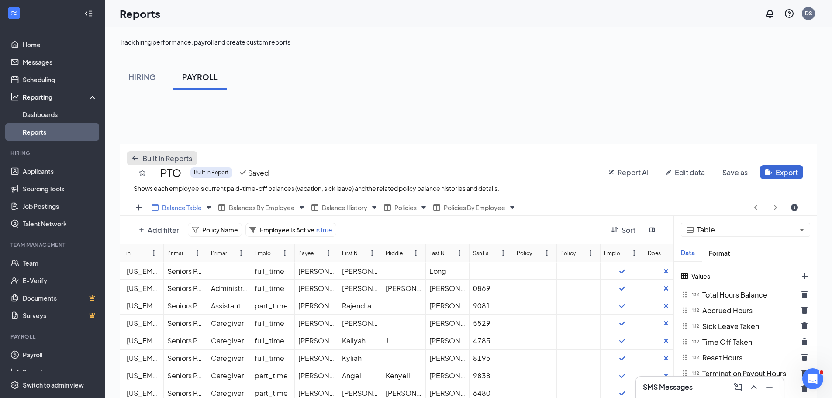
click at [135, 156] on icon "arrow-left icon" at bounding box center [135, 158] width 6 height 5
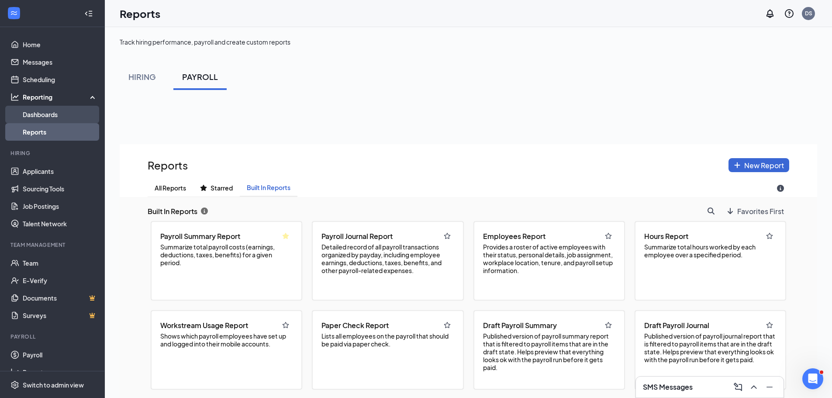
click at [41, 110] on link "Dashboards" at bounding box center [60, 114] width 75 height 17
click at [90, 96] on div "Reporting" at bounding box center [60, 97] width 75 height 9
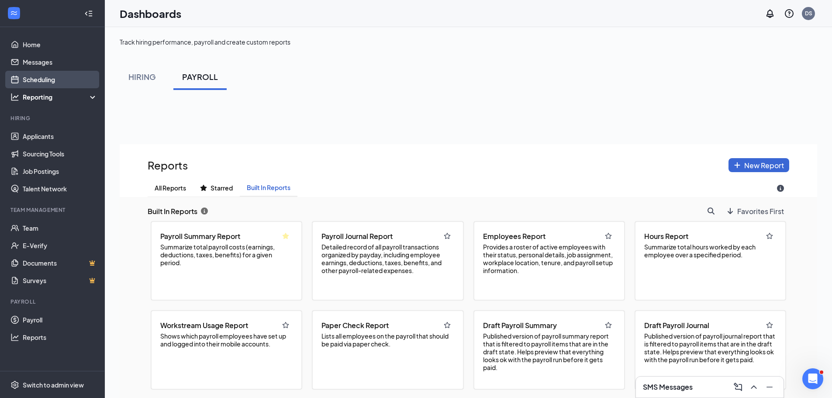
click at [40, 73] on link "Scheduling" at bounding box center [60, 79] width 75 height 17
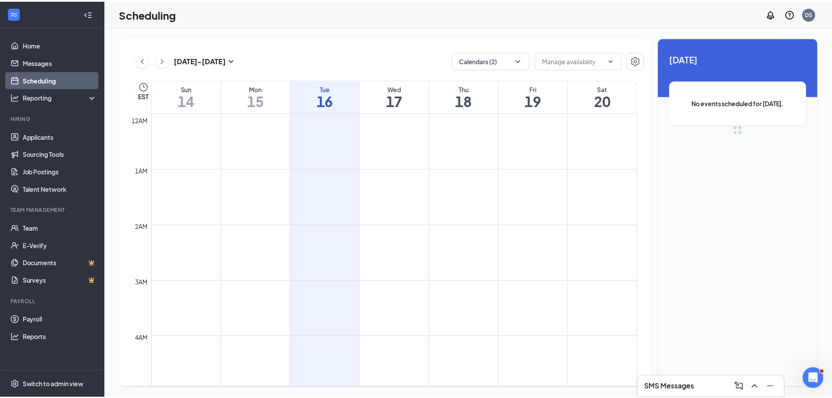
scroll to position [429, 0]
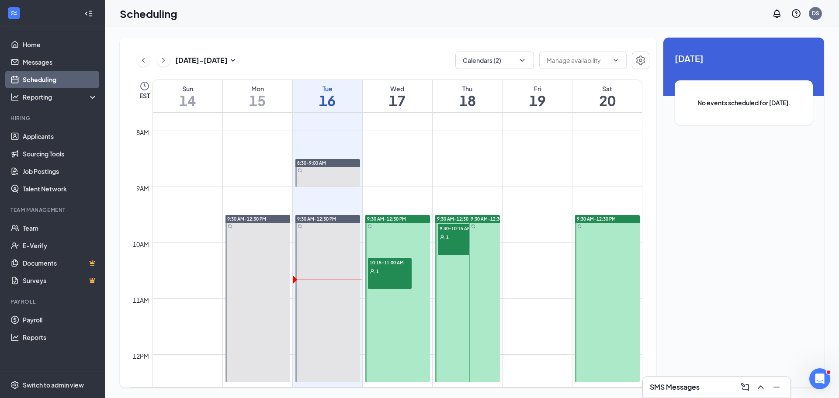
click at [314, 163] on span "8:30-9:00 AM" at bounding box center [311, 163] width 29 height 6
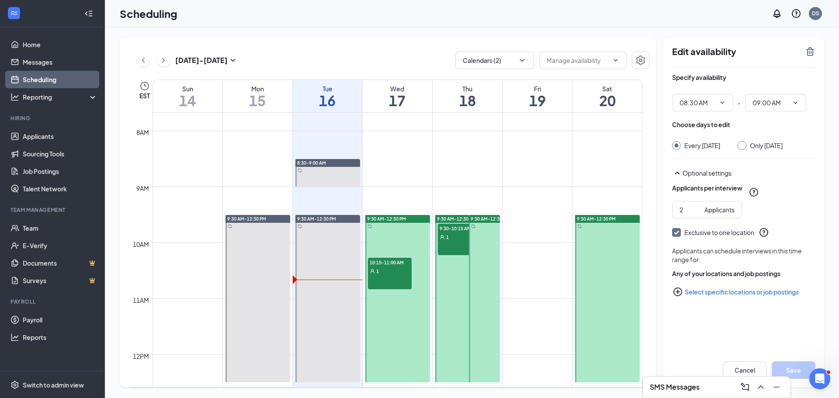
click at [389, 264] on span "10:15-11:00 AM" at bounding box center [390, 262] width 44 height 9
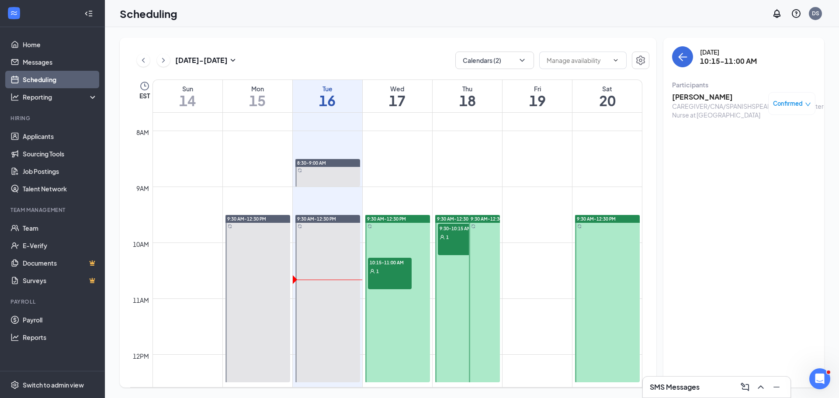
click at [454, 227] on span "9:30-10:15 AM" at bounding box center [460, 228] width 44 height 9
click at [605, 222] on div "9:30 AM-12:30 PM" at bounding box center [607, 219] width 65 height 8
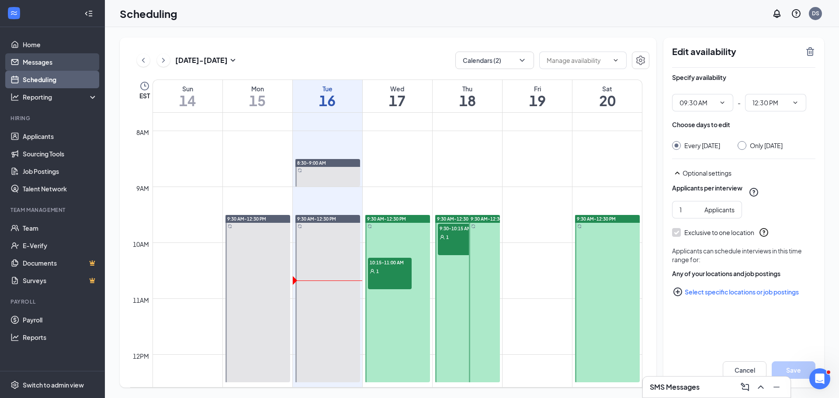
click at [32, 59] on link "Messages" at bounding box center [60, 61] width 75 height 17
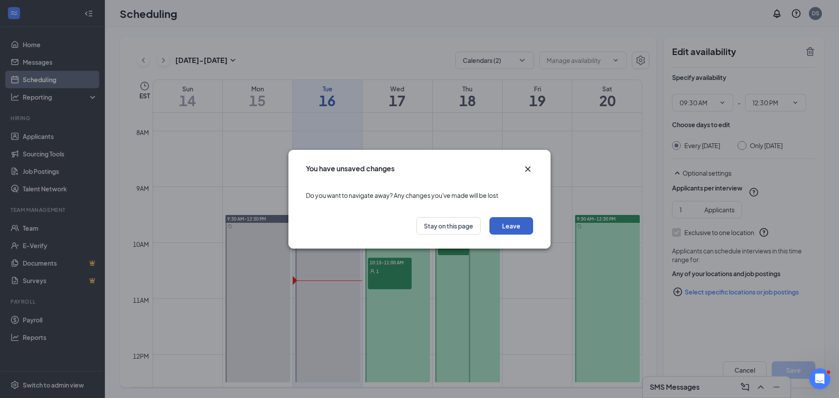
click at [512, 229] on button "Leave" at bounding box center [511, 225] width 44 height 17
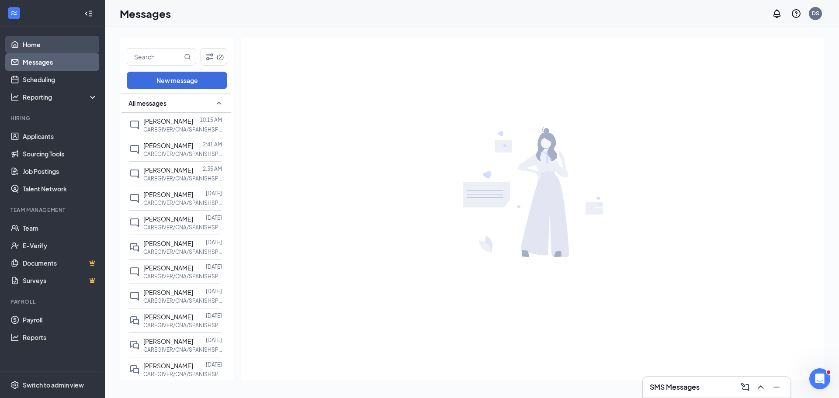
click at [30, 44] on link "Home" at bounding box center [60, 44] width 75 height 17
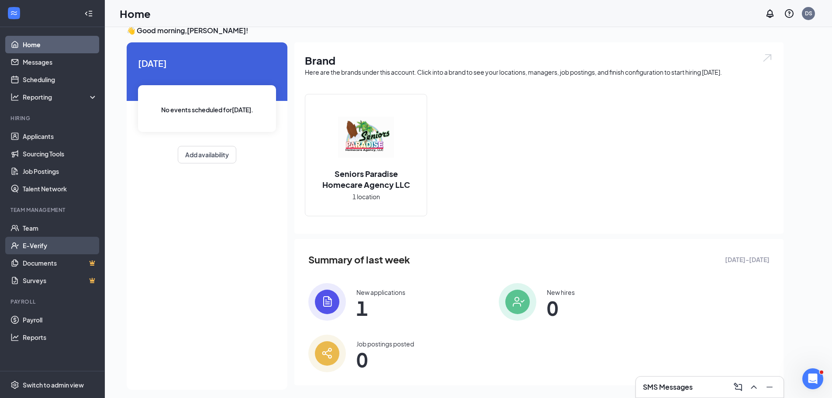
scroll to position [18, 0]
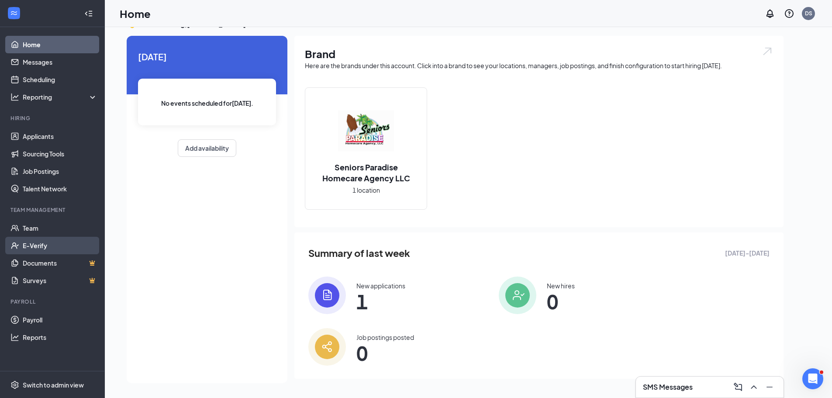
click at [26, 241] on link "E-Verify" at bounding box center [60, 245] width 75 height 17
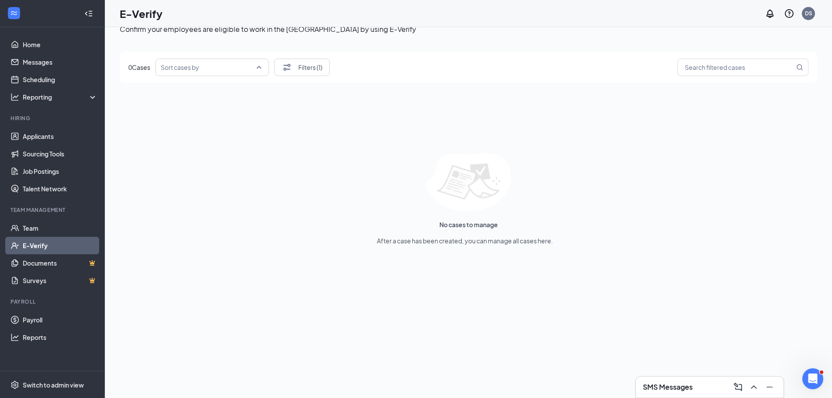
click at [258, 65] on input "search" at bounding box center [209, 67] width 97 height 17
click at [187, 130] on span "Name A-Z" at bounding box center [177, 132] width 29 height 10
click at [801, 67] on icon "MagnifyingGlass" at bounding box center [799, 67] width 7 height 7
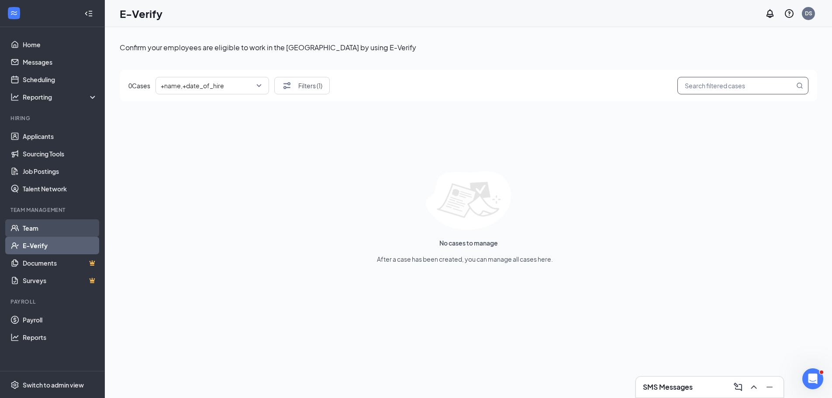
click at [33, 230] on link "Team" at bounding box center [60, 227] width 75 height 17
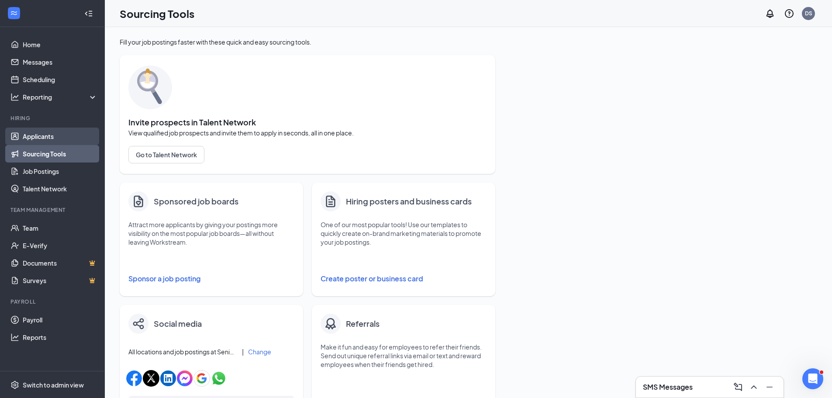
click at [39, 137] on link "Applicants" at bounding box center [60, 136] width 75 height 17
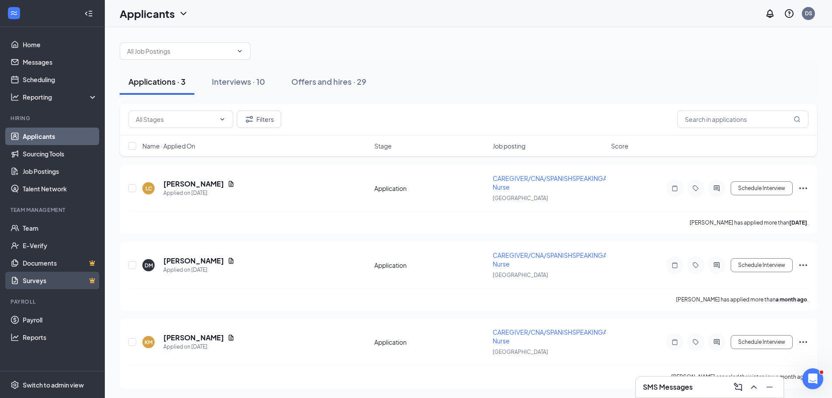
scroll to position [5, 0]
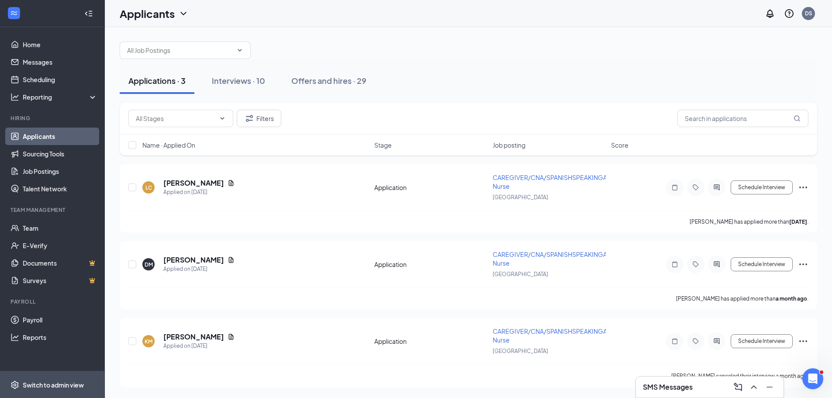
click at [57, 380] on div "Switch to admin view" at bounding box center [53, 384] width 61 height 9
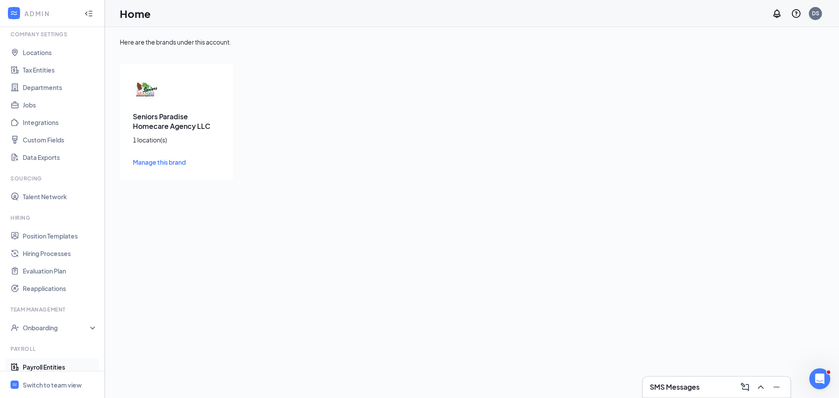
scroll to position [97, 0]
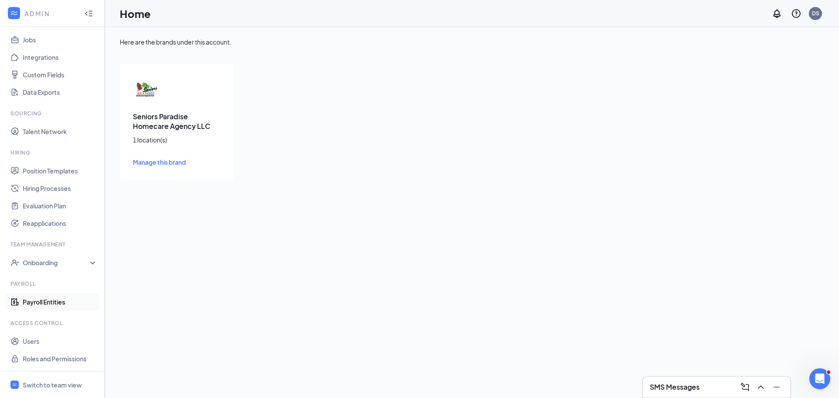
click at [39, 301] on link "Payroll Entities" at bounding box center [60, 301] width 75 height 17
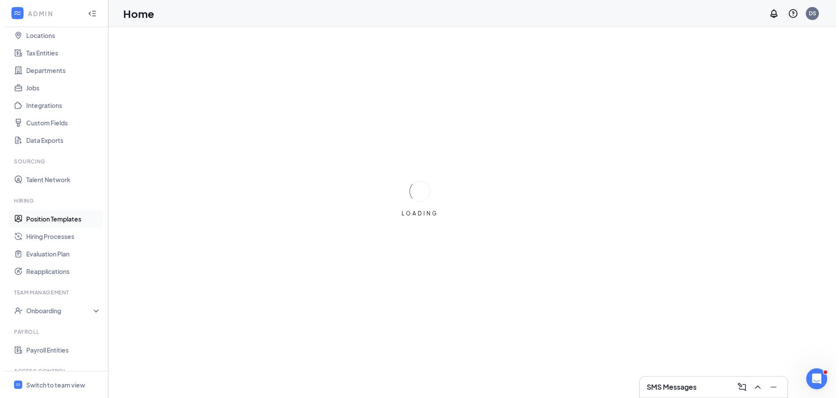
scroll to position [97, 0]
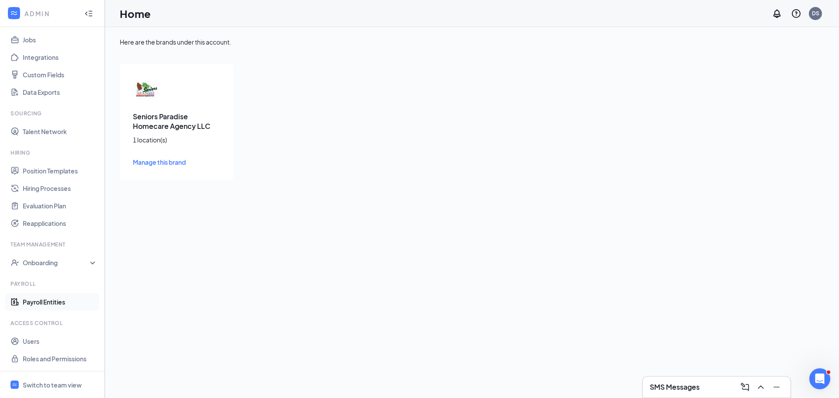
click at [45, 305] on link "Payroll Entities" at bounding box center [60, 301] width 75 height 17
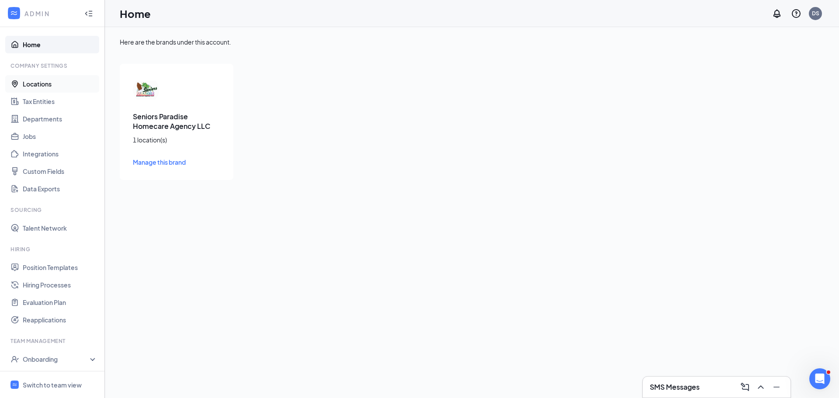
click at [48, 85] on link "Locations" at bounding box center [60, 83] width 75 height 17
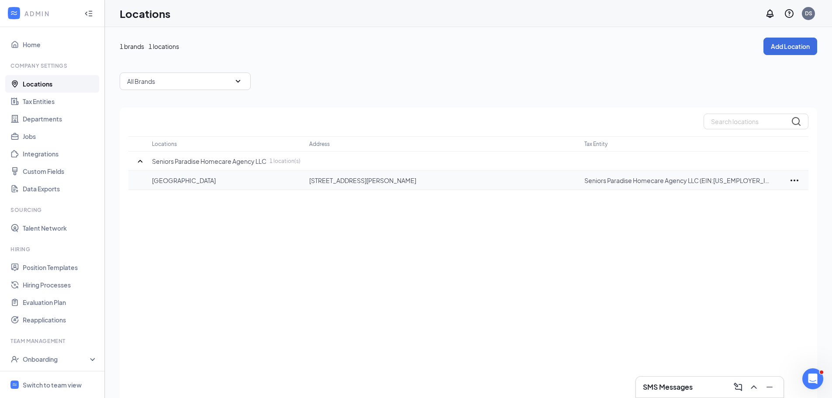
click at [797, 180] on icon "Ellipses" at bounding box center [794, 180] width 10 height 10
click at [798, 179] on icon "Ellipses" at bounding box center [794, 180] width 10 height 10
click at [240, 81] on icon "SmallChevronDown" at bounding box center [238, 81] width 10 height 10
click at [239, 81] on icon "SmallChevronUp" at bounding box center [238, 81] width 10 height 10
click at [42, 102] on link "Tax Entities" at bounding box center [60, 101] width 75 height 17
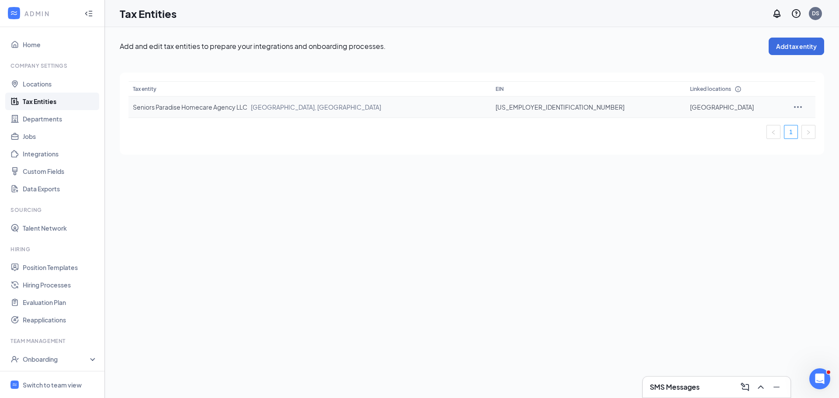
click at [792, 106] on icon "Ellipses" at bounding box center [797, 107] width 10 height 10
click at [45, 117] on link "Departments" at bounding box center [60, 118] width 75 height 17
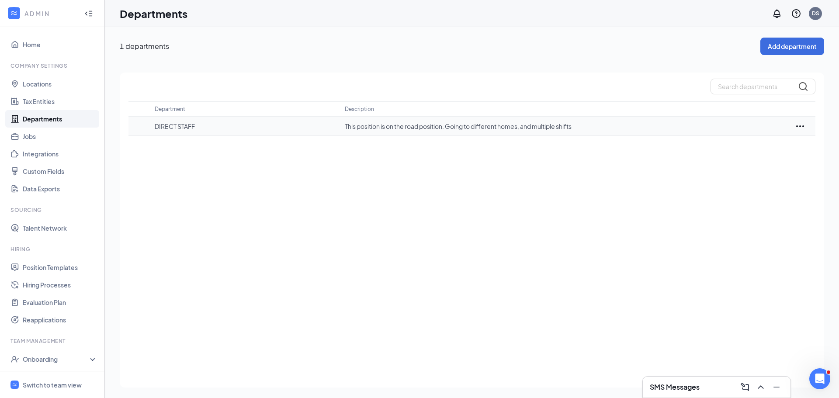
drag, startPoint x: 169, startPoint y: 126, endPoint x: 179, endPoint y: 123, distance: 10.0
click at [169, 125] on p "DIRECT STAFF" at bounding box center [245, 126] width 181 height 9
click at [800, 126] on icon "Ellipses" at bounding box center [800, 126] width 8 height 2
click at [733, 149] on p "Edit" at bounding box center [761, 152] width 73 height 9
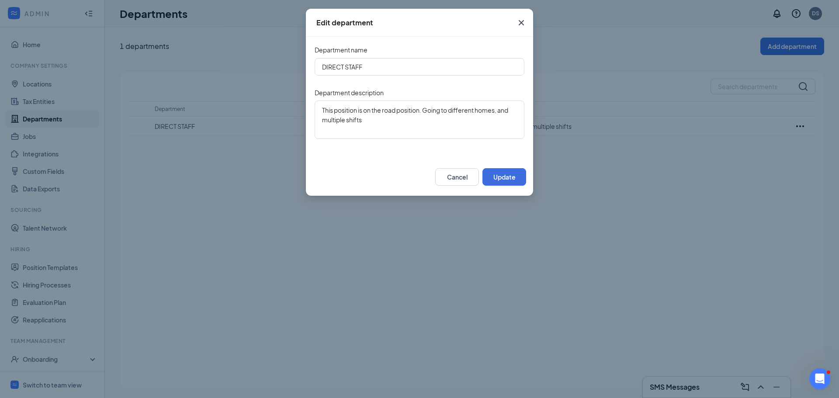
click at [521, 21] on icon "Cross" at bounding box center [521, 22] width 10 height 10
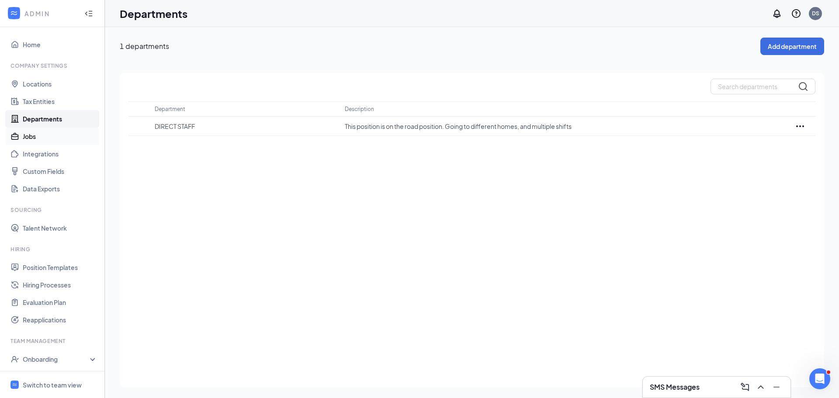
click at [35, 139] on link "Jobs" at bounding box center [60, 136] width 75 height 17
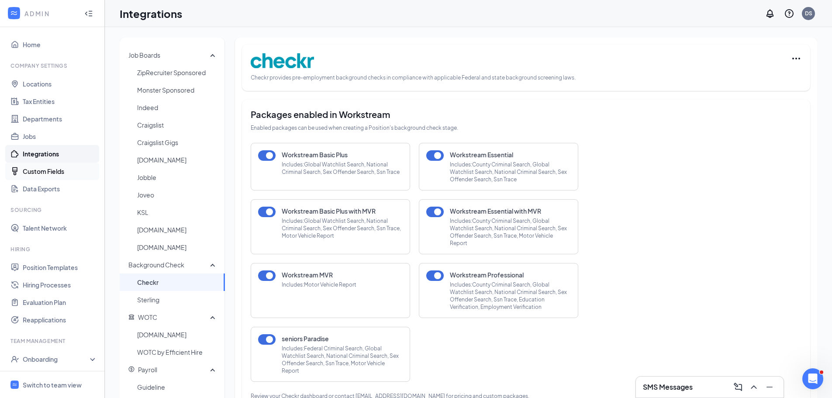
click at [35, 170] on link "Custom Fields" at bounding box center [60, 170] width 75 height 17
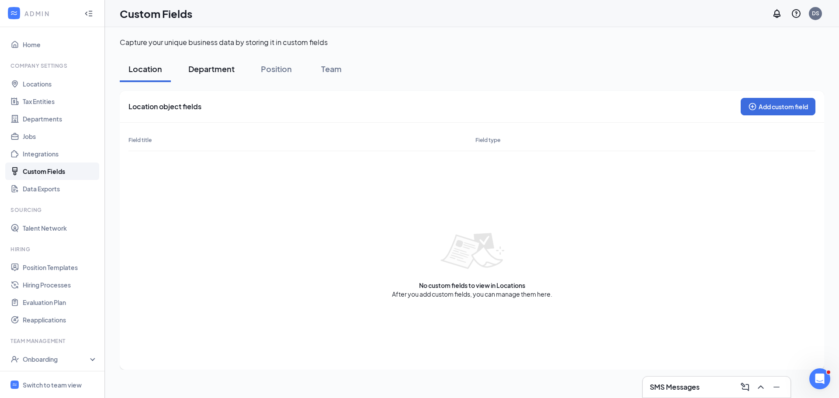
click at [213, 66] on div "Department" at bounding box center [211, 68] width 46 height 11
click at [277, 69] on div "Position" at bounding box center [276, 68] width 31 height 11
click at [339, 68] on div "Team" at bounding box center [331, 68] width 26 height 11
click at [272, 77] on button "Position" at bounding box center [276, 69] width 48 height 26
click at [218, 73] on div "Department" at bounding box center [211, 68] width 46 height 11
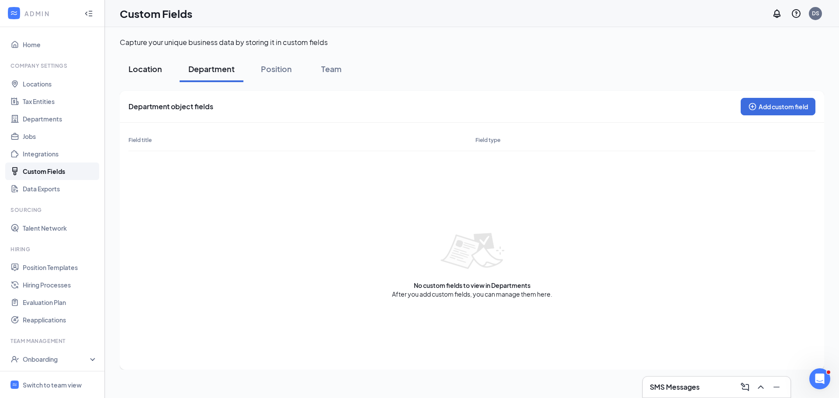
click at [145, 73] on div "Location" at bounding box center [145, 68] width 34 height 11
click at [46, 190] on link "Data Exports" at bounding box center [60, 188] width 75 height 17
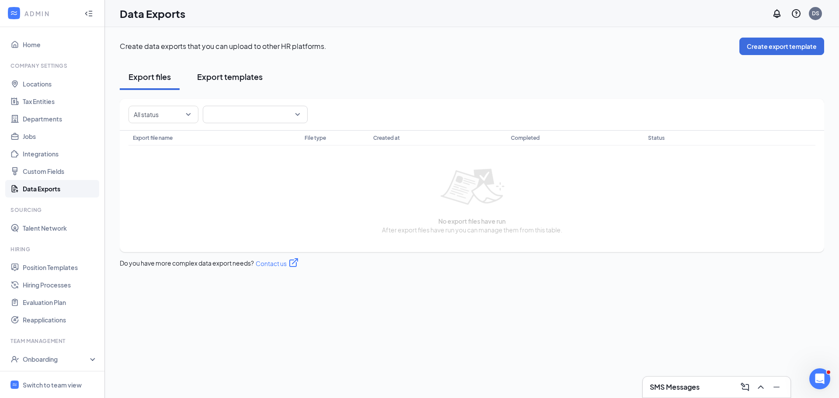
click at [247, 78] on div "Export templates" at bounding box center [230, 76] width 66 height 11
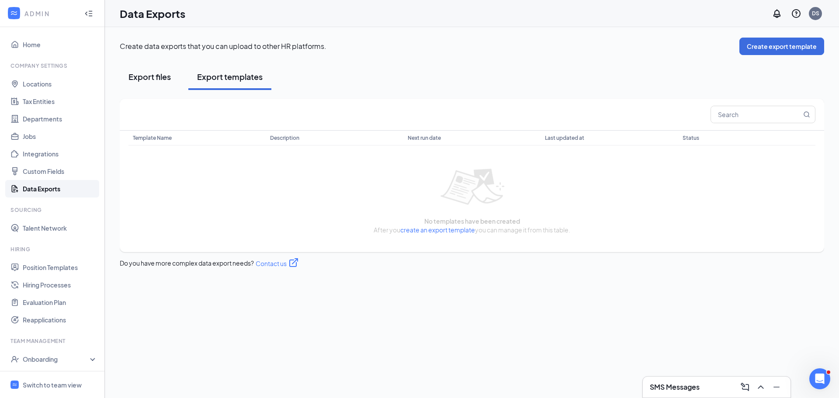
click at [148, 79] on div "Export files" at bounding box center [149, 76] width 42 height 11
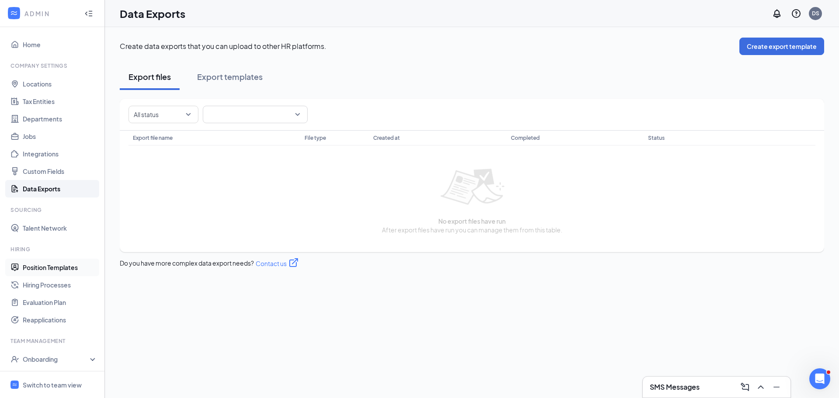
scroll to position [87, 0]
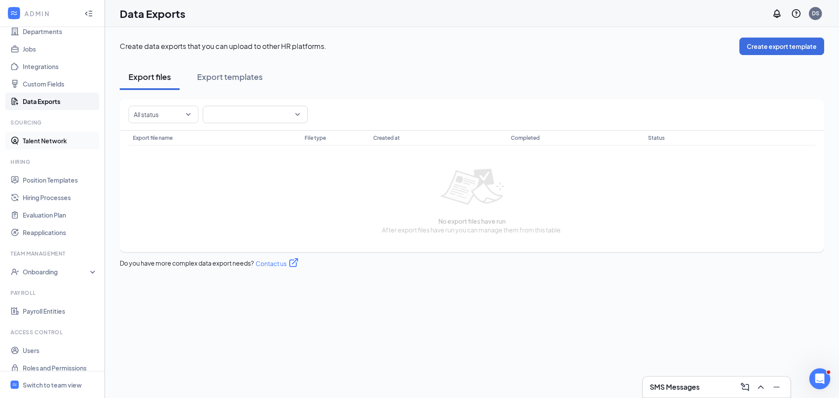
click at [50, 141] on link "Talent Network" at bounding box center [60, 140] width 75 height 17
